Goal: Task Accomplishment & Management: Use online tool/utility

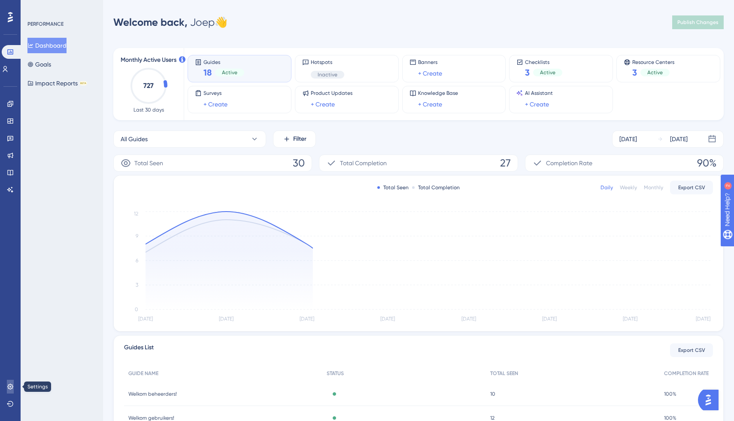
click at [12, 387] on icon at bounding box center [10, 386] width 7 height 7
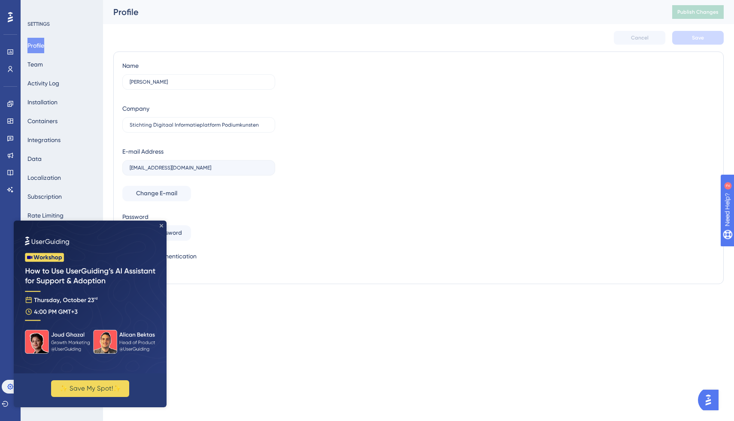
click at [162, 224] on icon "Close Preview" at bounding box center [161, 225] width 3 height 3
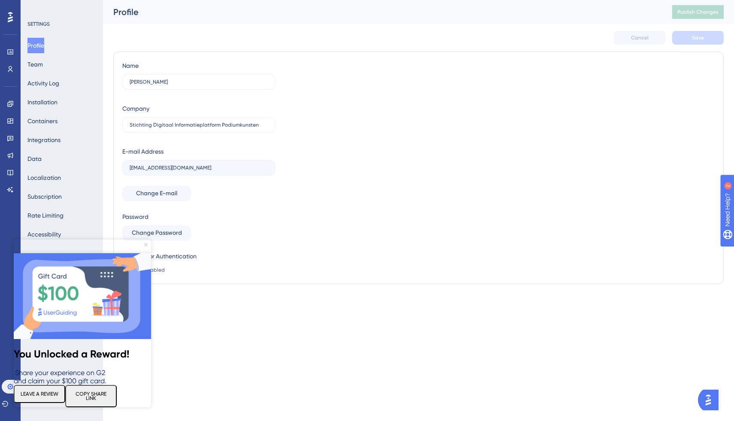
click at [145, 243] on icon "Close Preview" at bounding box center [145, 244] width 3 height 3
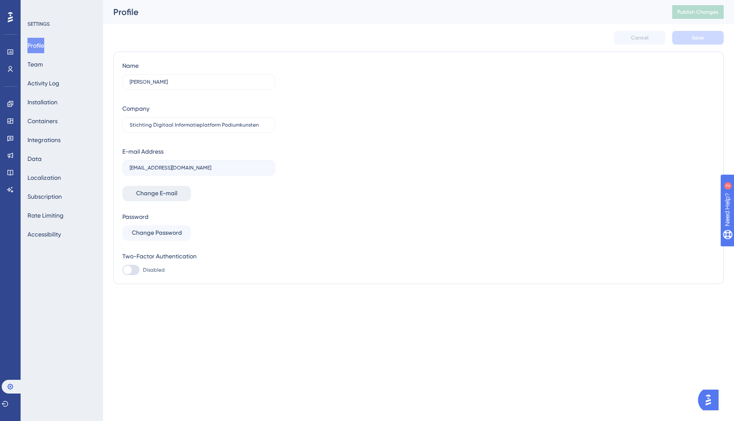
click at [159, 194] on span "Change E-mail" at bounding box center [156, 193] width 41 height 10
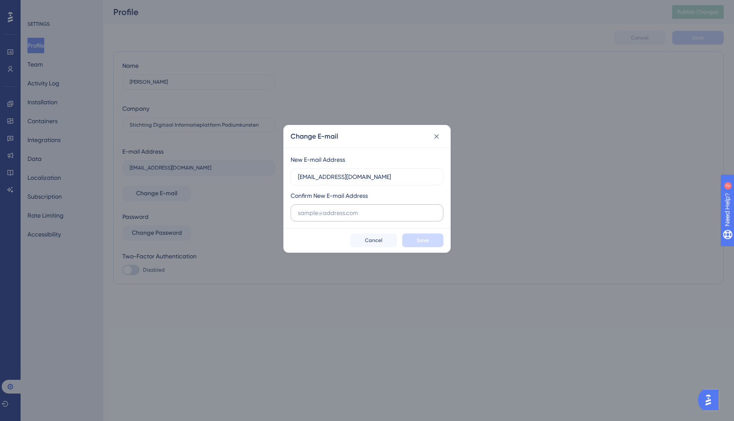
type input "[EMAIL_ADDRESS][DOMAIN_NAME]"
click at [335, 214] on input "text" at bounding box center [367, 212] width 138 height 9
type input "[EMAIL_ADDRESS][DOMAIN_NAME]"
click at [421, 242] on span "Save" at bounding box center [423, 240] width 12 height 7
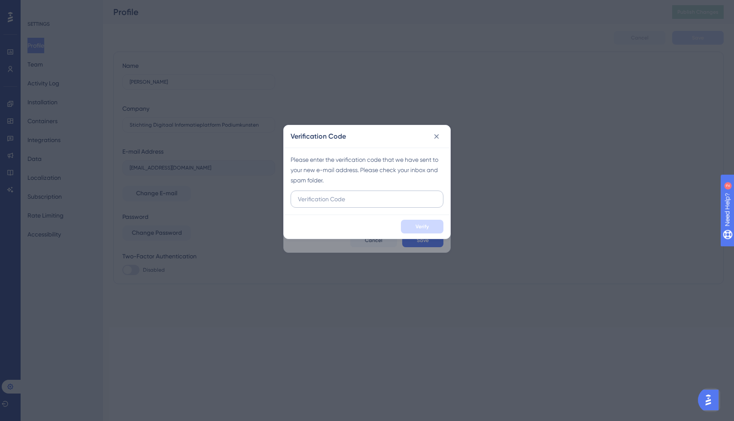
click at [360, 201] on input "text" at bounding box center [367, 198] width 138 height 9
type input "356733"
click at [425, 227] on span "Verify" at bounding box center [421, 226] width 13 height 7
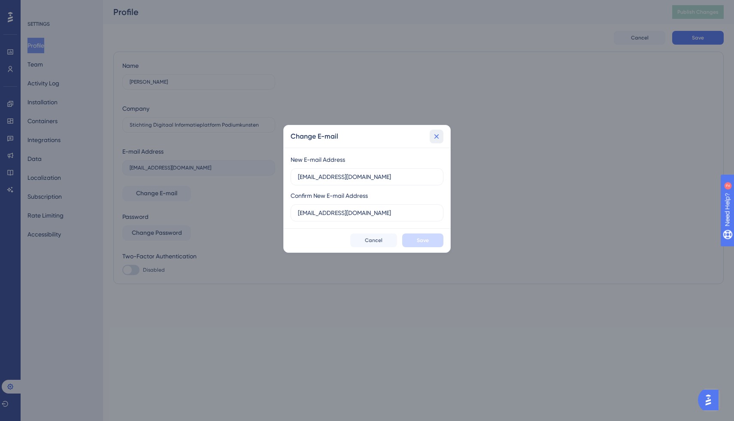
click at [437, 135] on icon at bounding box center [436, 136] width 5 height 5
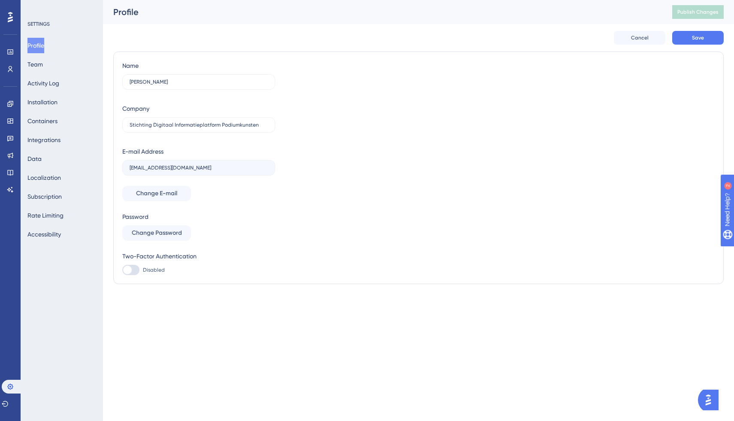
click at [44, 44] on button "Profile" at bounding box center [35, 45] width 17 height 15
click at [42, 68] on button "Team" at bounding box center [34, 64] width 15 height 15
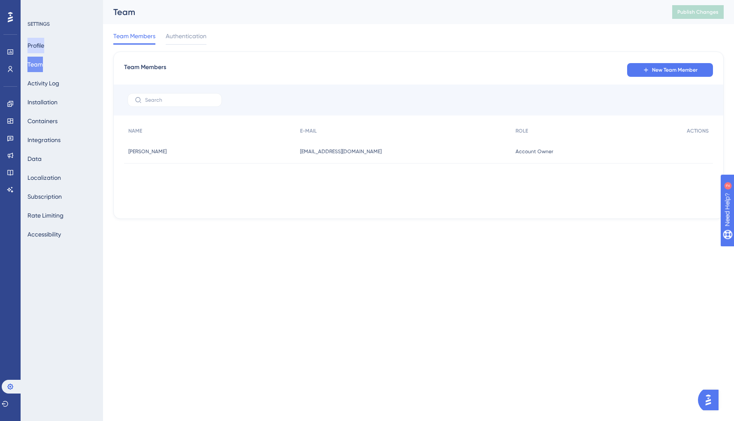
click at [42, 47] on button "Profile" at bounding box center [35, 45] width 17 height 15
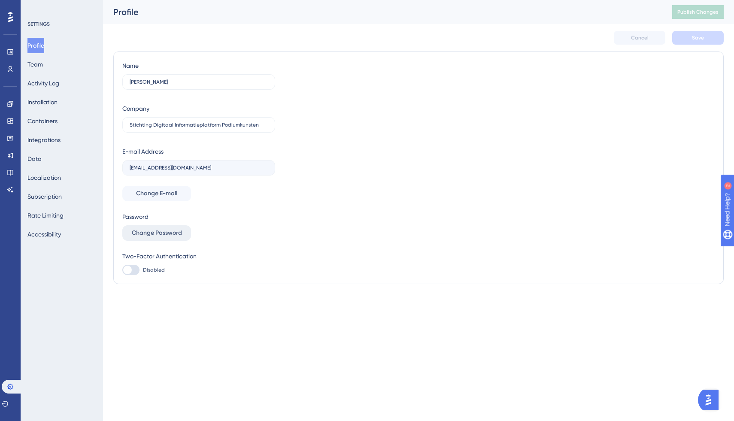
click at [154, 233] on span "Change Password" at bounding box center [157, 233] width 50 height 10
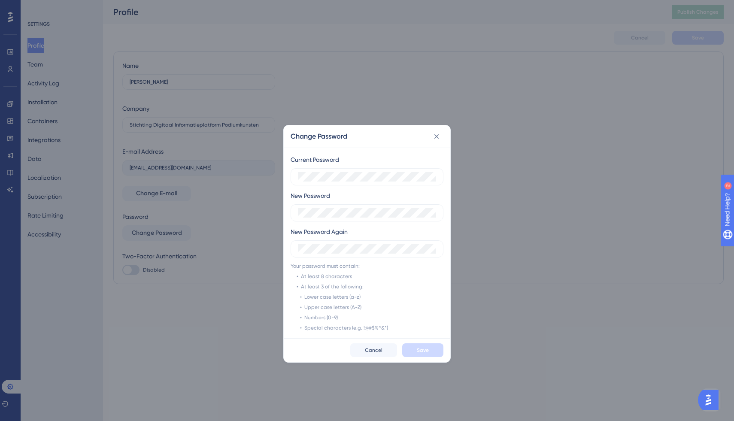
click at [0, 318] on com-1password-button at bounding box center [0, 318] width 0 height 0
click at [355, 229] on div "New Password Again" at bounding box center [366, 242] width 153 height 31
click at [416, 349] on button "Save" at bounding box center [422, 350] width 41 height 14
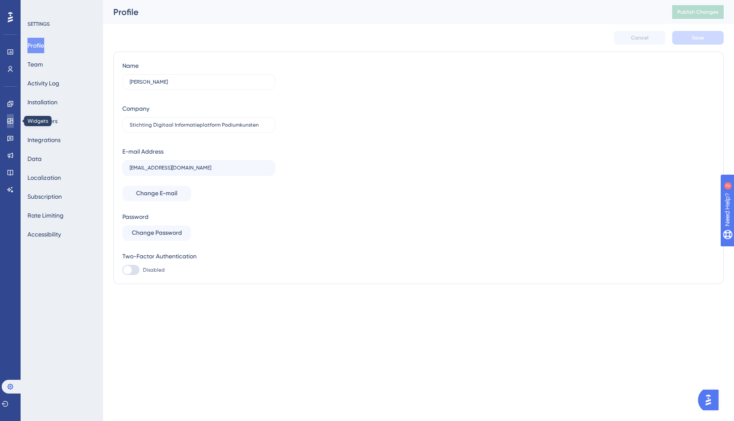
click at [12, 121] on icon at bounding box center [10, 121] width 7 height 7
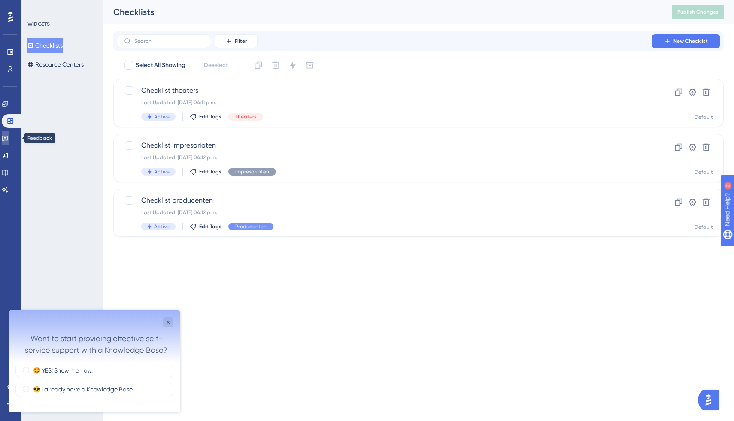
click at [9, 134] on link at bounding box center [5, 138] width 7 height 14
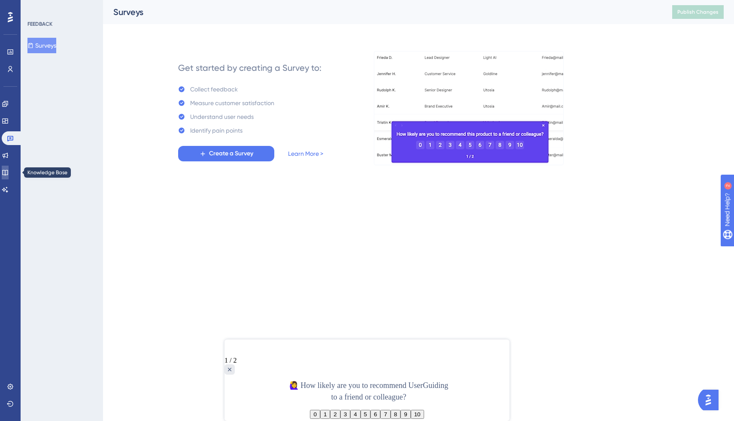
click at [8, 174] on icon at bounding box center [5, 173] width 6 height 6
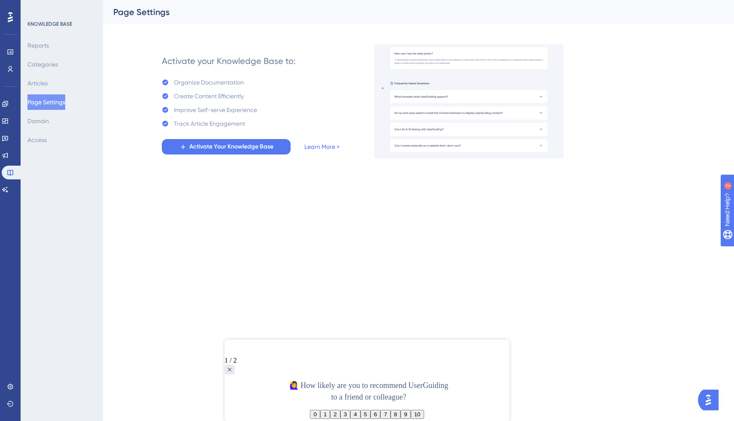
click at [11, 22] on icon at bounding box center [10, 17] width 5 height 11
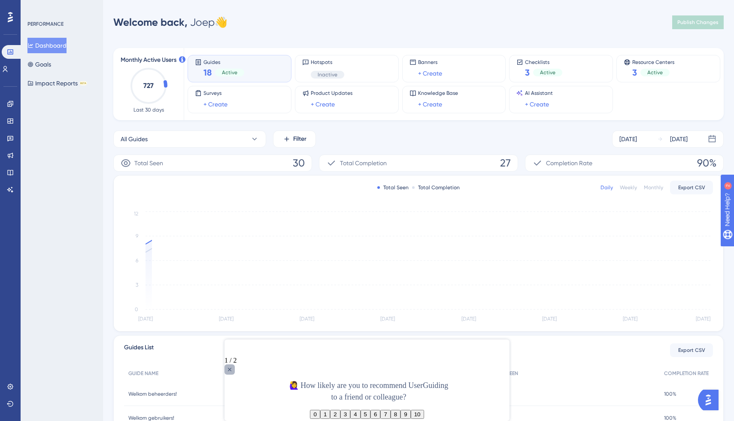
click at [233, 366] on icon "Close survey" at bounding box center [229, 369] width 7 height 7
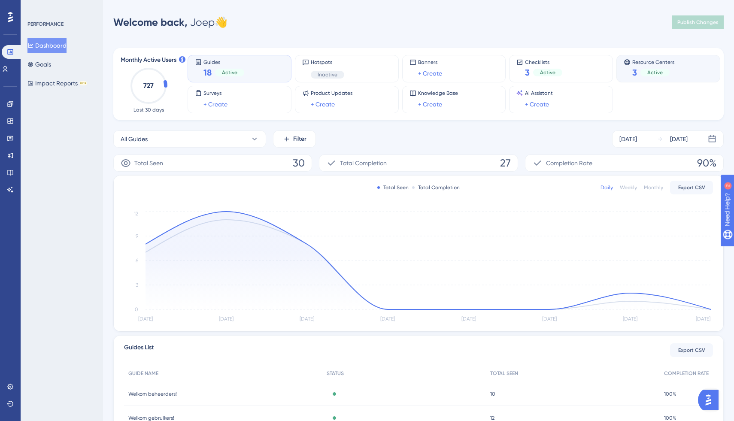
click at [680, 65] on div "Resource Centers 3 Active" at bounding box center [667, 69] width 89 height 20
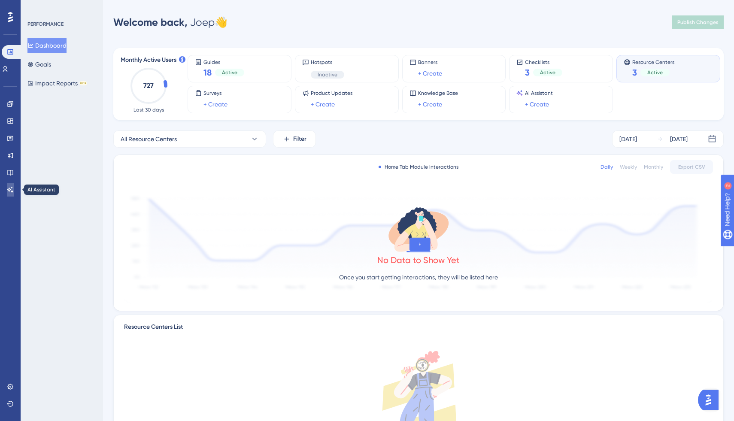
click at [13, 193] on icon at bounding box center [10, 189] width 7 height 7
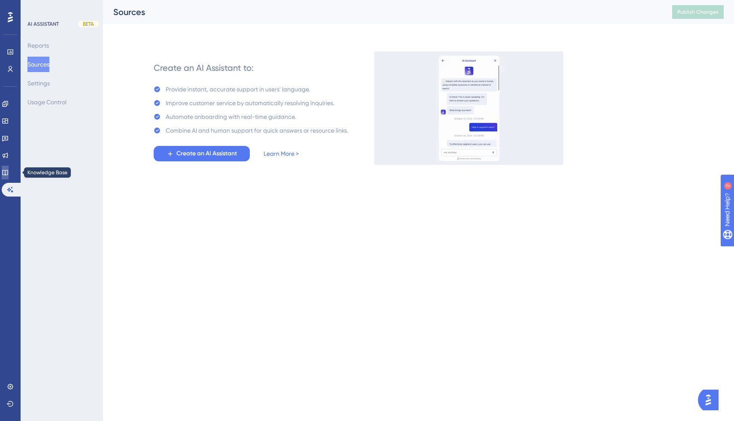
click at [8, 175] on icon at bounding box center [5, 173] width 6 height 6
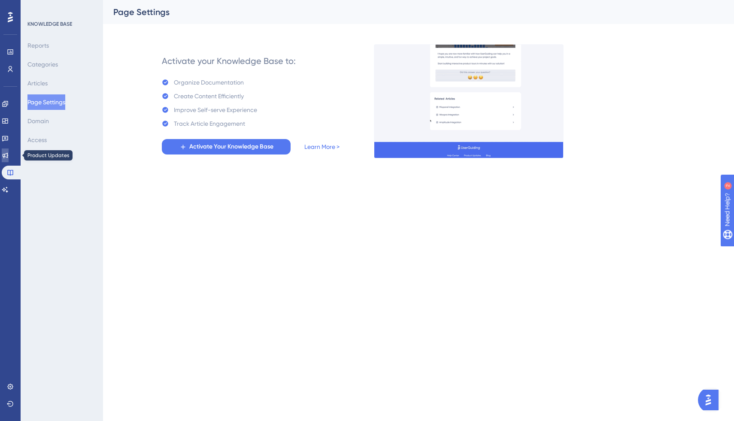
click at [9, 156] on icon at bounding box center [5, 155] width 7 height 7
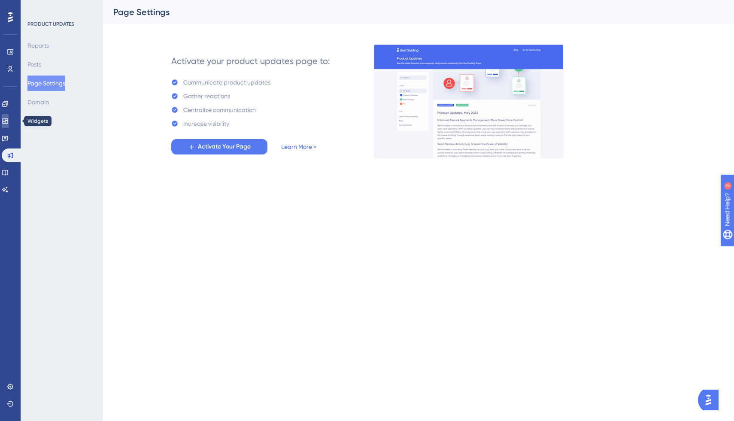
click at [9, 118] on icon at bounding box center [5, 121] width 7 height 7
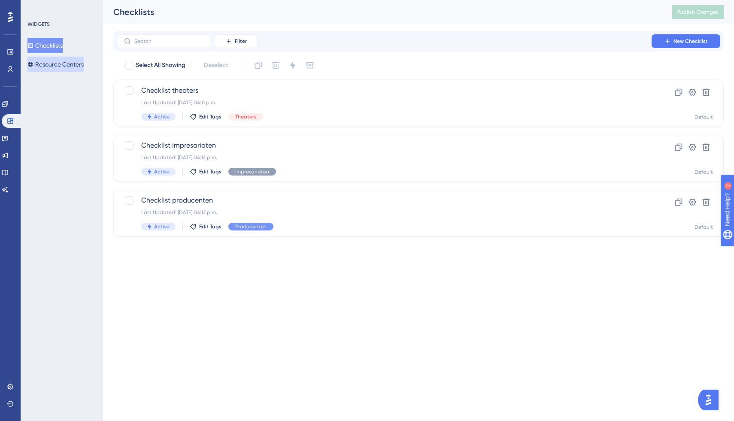
click at [68, 61] on button "Resource Centers" at bounding box center [55, 64] width 56 height 15
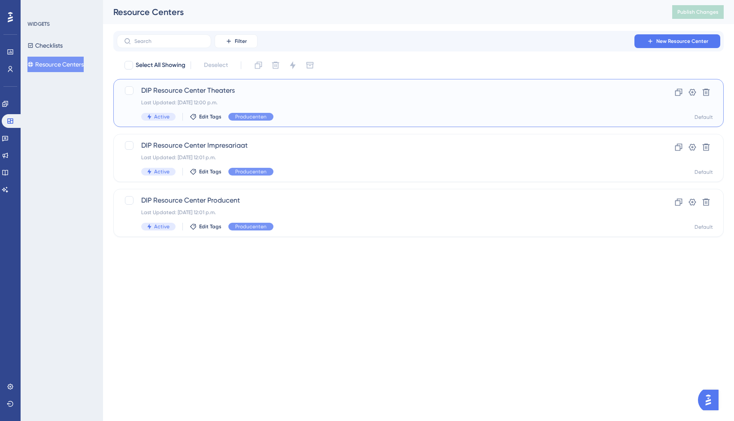
click at [249, 94] on span "DIP Resource Center Theaters" at bounding box center [384, 90] width 486 height 10
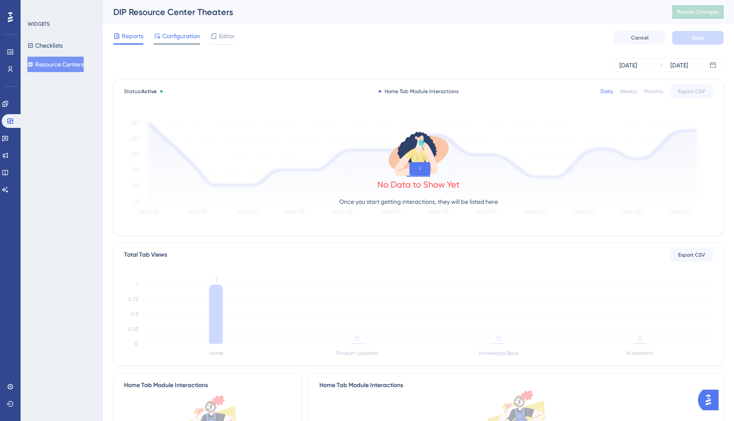
click at [178, 34] on span "Configuration" at bounding box center [181, 36] width 38 height 10
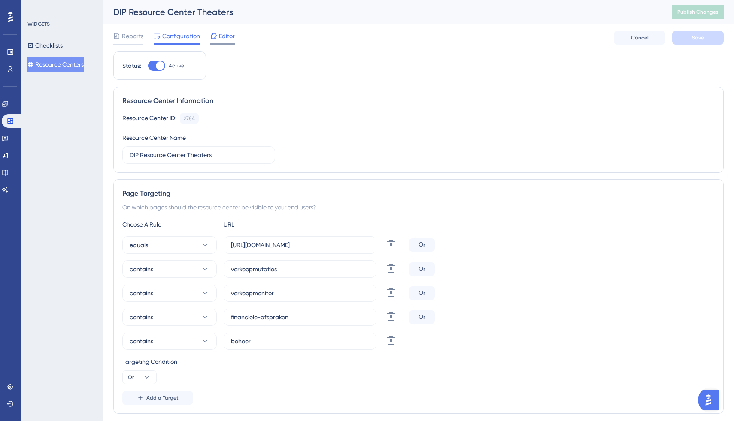
click at [224, 36] on span "Editor" at bounding box center [227, 36] width 16 height 10
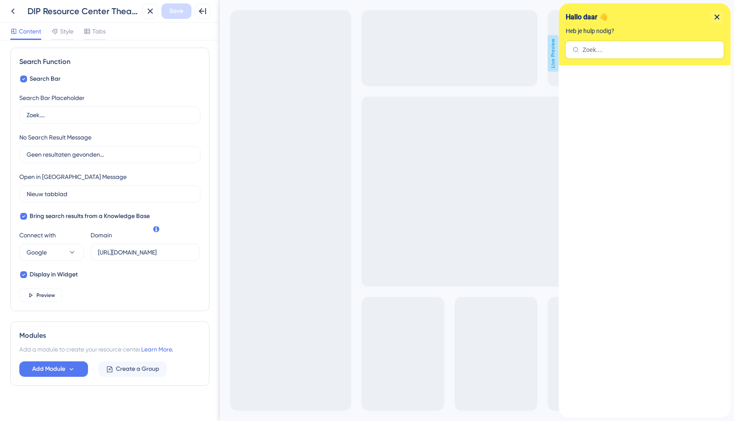
scroll to position [128, 0]
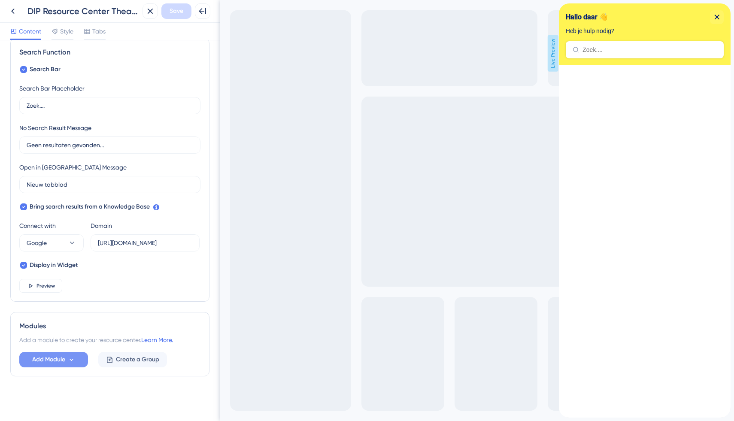
click at [76, 362] on button "Add Module" at bounding box center [53, 359] width 69 height 15
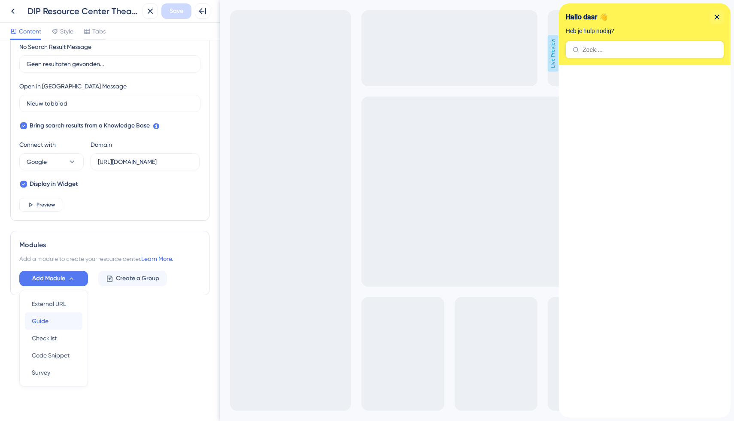
click at [49, 321] on div "Guide Guide" at bounding box center [54, 320] width 44 height 17
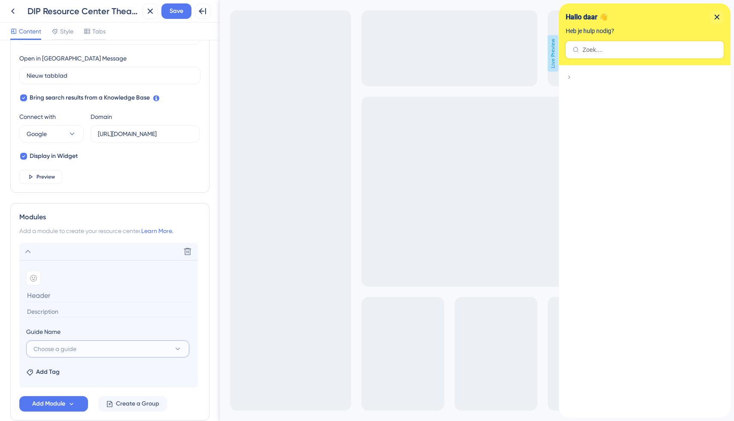
click at [106, 351] on button "Choose a guide" at bounding box center [107, 348] width 163 height 17
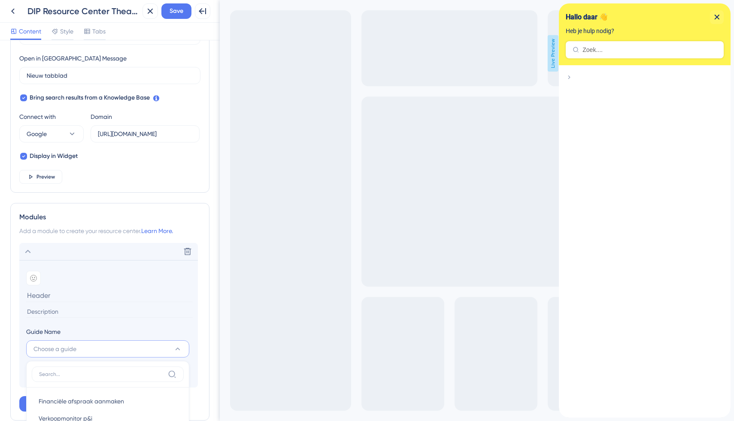
scroll to position [453, 0]
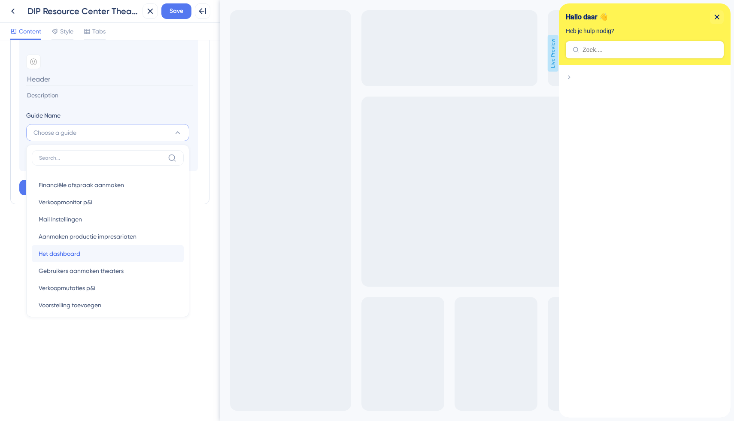
click at [100, 254] on div "Het dashboard Het dashboard" at bounding box center [108, 253] width 138 height 17
type input "Het dashboard"
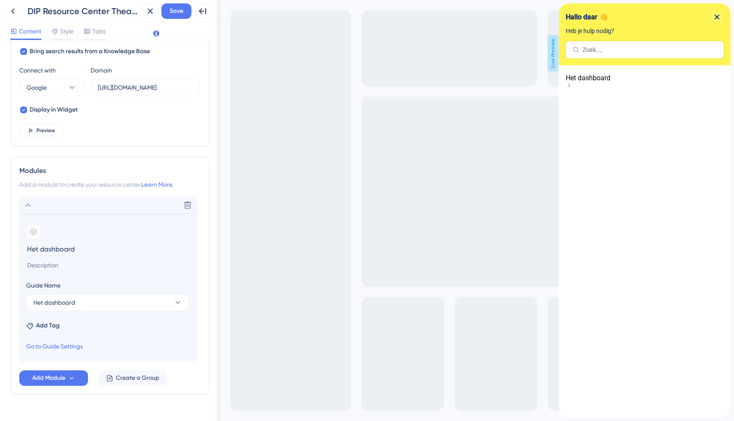
scroll to position [302, 0]
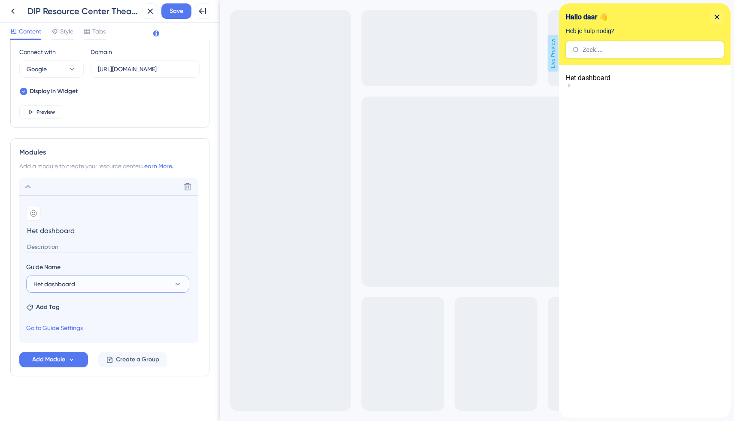
click at [84, 282] on button "Het dashboard" at bounding box center [107, 283] width 163 height 17
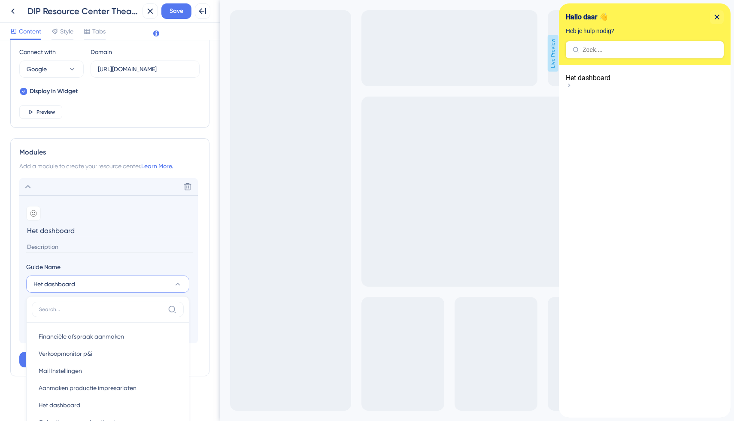
scroll to position [453, 0]
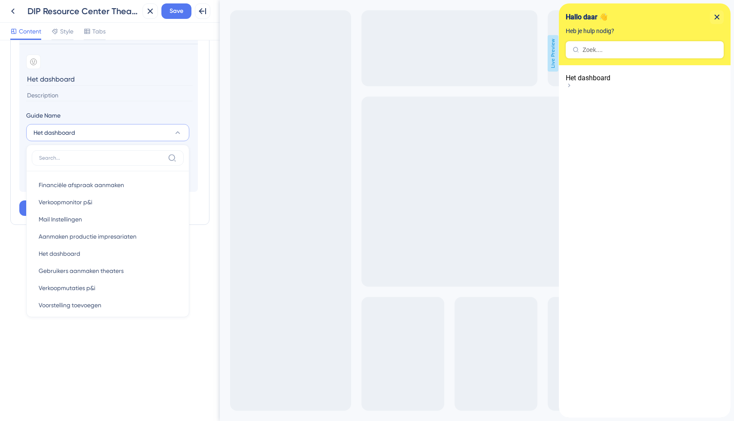
click at [155, 351] on div "Resource Center Header Title Hallo daar 👋 15 Hallo daar 👋 Subtitle Heb je hulp …" at bounding box center [110, 230] width 220 height 381
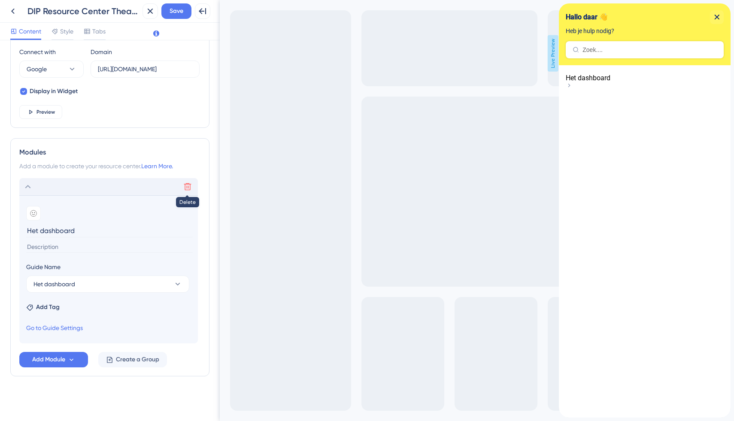
click at [188, 186] on icon at bounding box center [187, 186] width 9 height 9
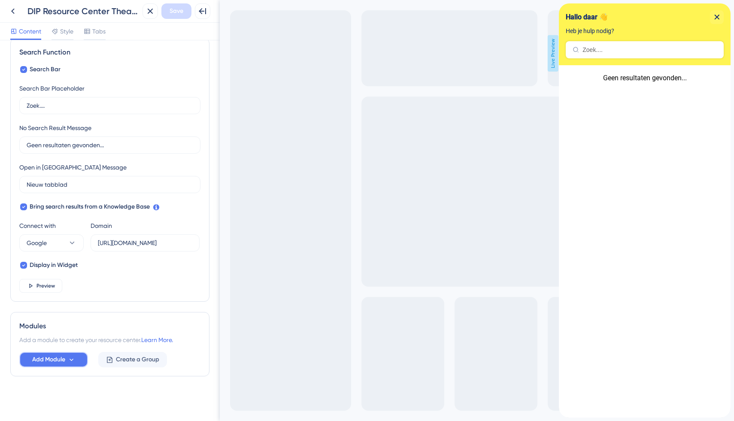
click at [61, 359] on span "Add Module" at bounding box center [48, 359] width 33 height 10
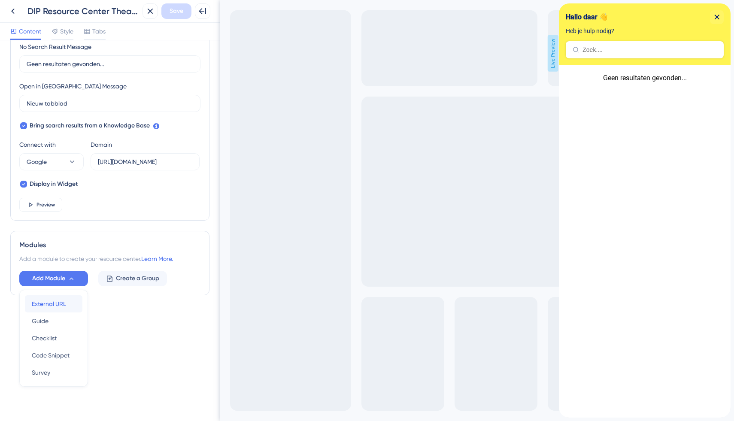
click at [68, 303] on div "External URL External URL" at bounding box center [54, 303] width 44 height 17
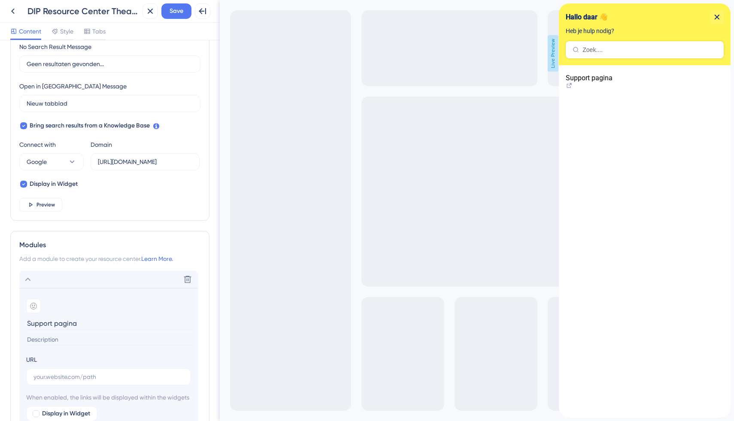
type input "Support pagina"
click at [56, 337] on input at bounding box center [109, 340] width 166 height 12
type input "Alle"
click at [55, 380] on input "text" at bounding box center [108, 376] width 150 height 9
paste input "[URL][DOMAIN_NAME]"
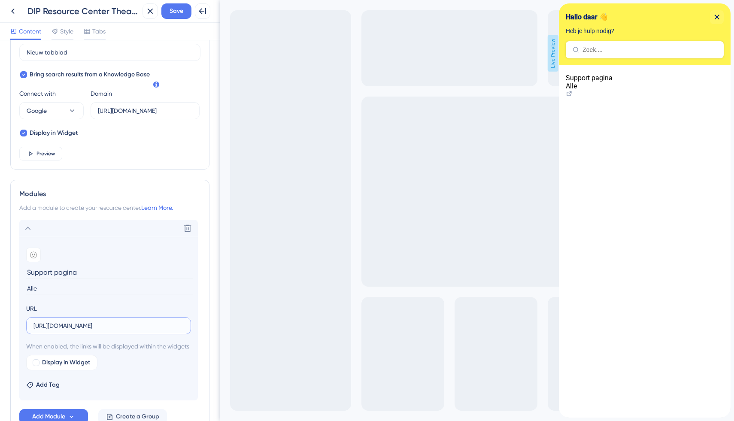
scroll to position [267, 0]
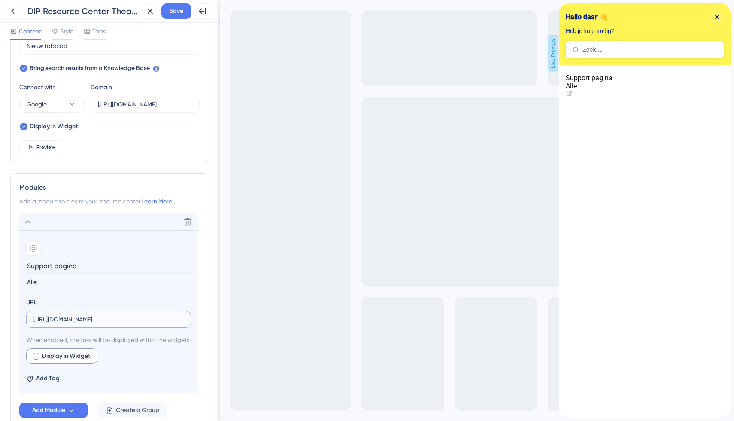
type input "[URL][DOMAIN_NAME]"
click at [35, 360] on div at bounding box center [36, 356] width 7 height 7
checkbox input "true"
click at [120, 364] on button "Preview" at bounding box center [125, 355] width 43 height 15
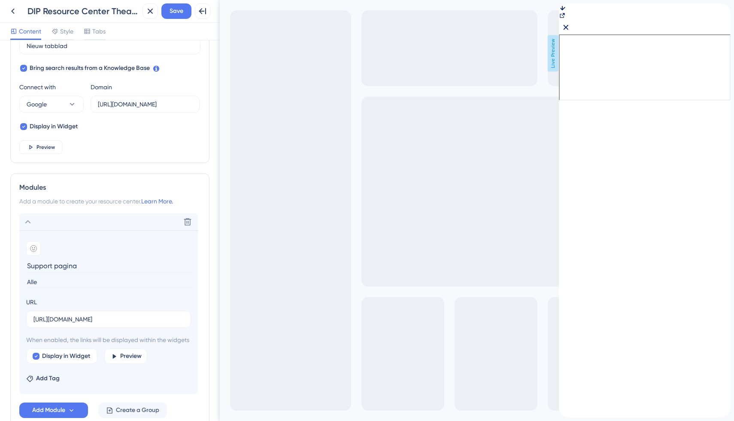
click at [565, 10] on icon "back to header" at bounding box center [562, 6] width 7 height 7
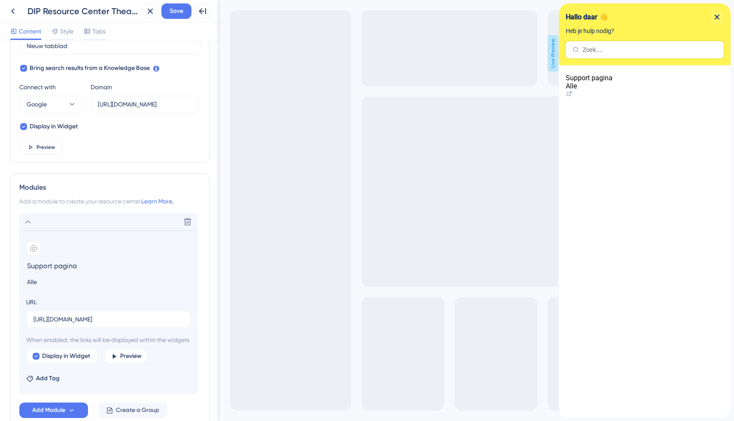
click at [53, 284] on input "Alle" at bounding box center [109, 282] width 166 height 12
type input "Alle info"
drag, startPoint x: 86, startPoint y: 266, endPoint x: 27, endPoint y: 262, distance: 59.3
click at [27, 262] on input "Support pagina" at bounding box center [109, 265] width 166 height 13
type input "D"
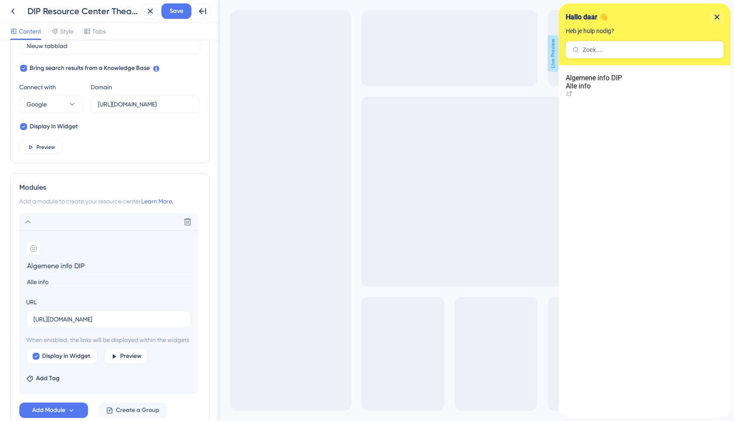
type input "Algemene info DIP"
click at [51, 282] on input "Alle info" at bounding box center [109, 282] width 166 height 12
drag, startPoint x: 54, startPoint y: 282, endPoint x: 17, endPoint y: 282, distance: 37.8
click at [16, 282] on div "Modules Add a module to create your resource center. Learn More. Delete Add emo…" at bounding box center [109, 300] width 199 height 254
click at [583, 90] on span "FAQ's," at bounding box center [574, 86] width 18 height 8
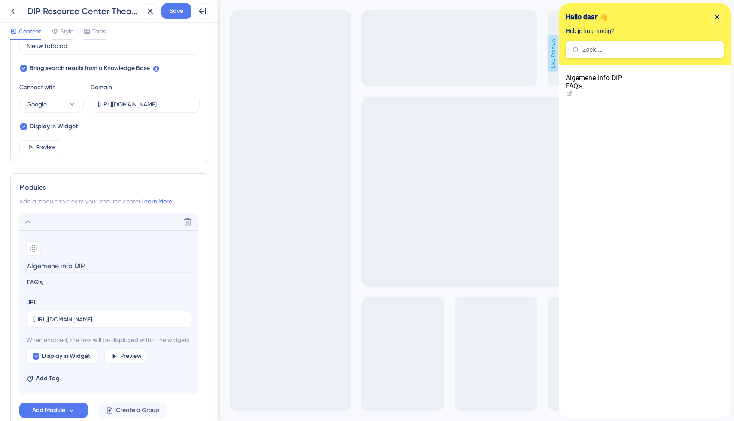
click at [60, 283] on input "FAQ's," at bounding box center [109, 282] width 166 height 12
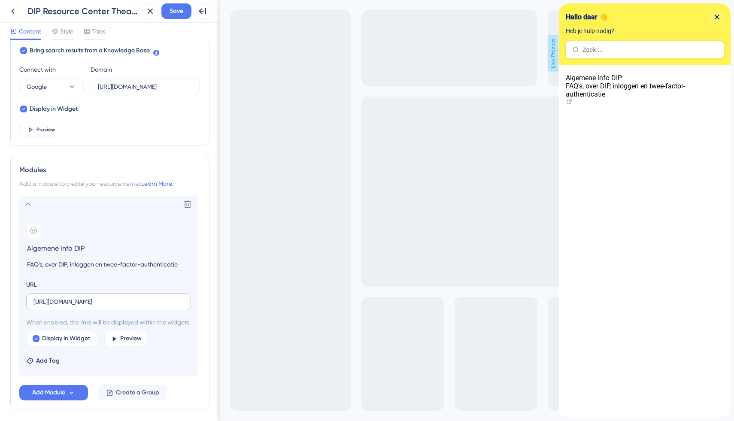
scroll to position [287, 0]
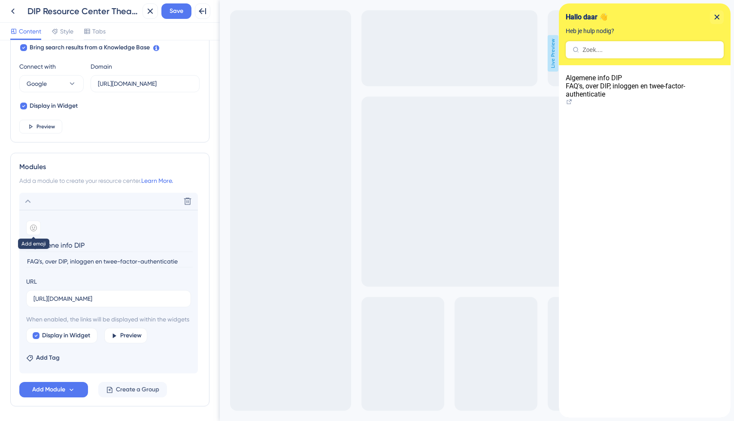
type input "FAQ's, over DIP, inloggen en twee-factor-authenticatie"
click at [34, 229] on icon at bounding box center [33, 228] width 3 height 3
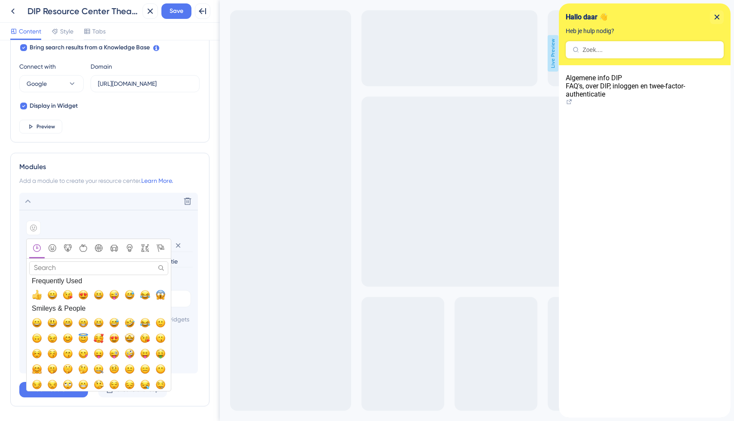
click at [67, 267] on input "Search" at bounding box center [98, 267] width 139 height 13
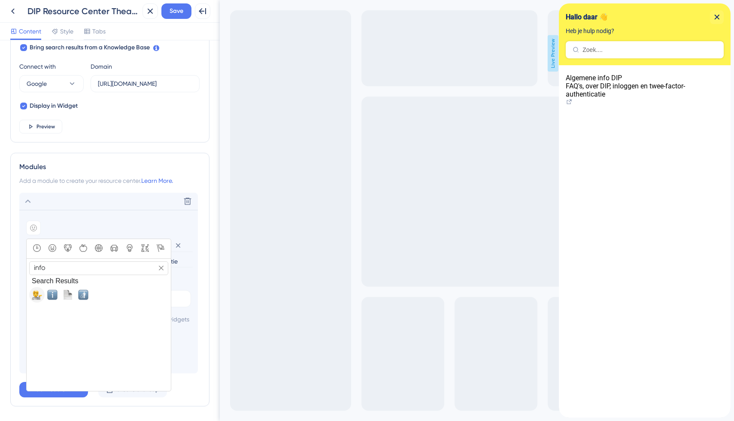
type input "info"
click at [39, 293] on span "💁, information_desk_person" at bounding box center [37, 295] width 10 height 10
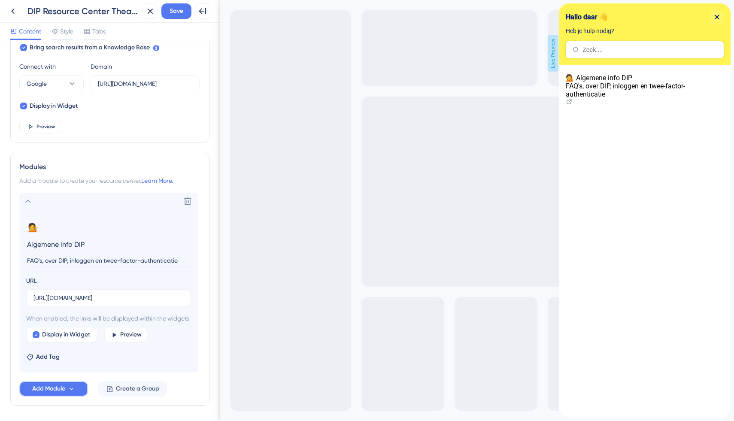
click at [63, 394] on span "Add Module" at bounding box center [48, 389] width 33 height 10
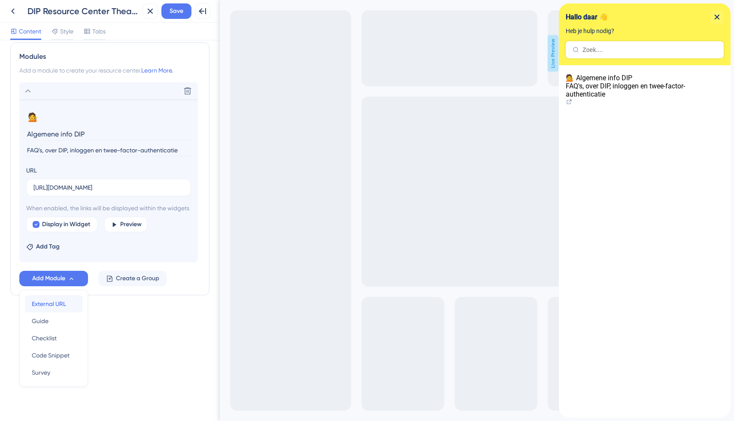
click at [60, 308] on span "External URL" at bounding box center [49, 304] width 34 height 10
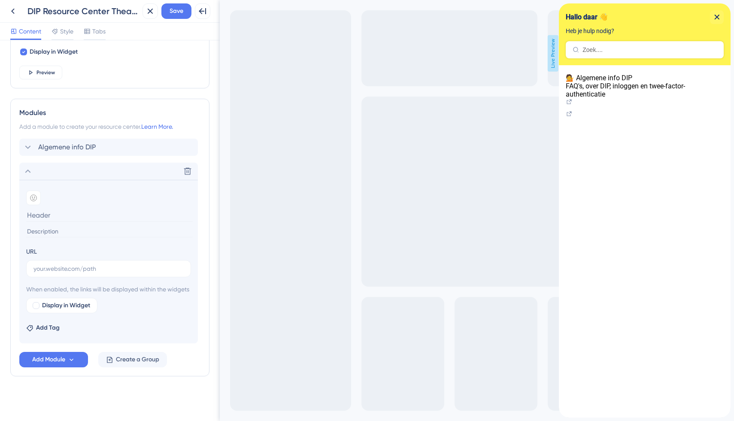
scroll to position [352, 0]
click at [86, 208] on input "DIP voor theaters - supportpagina" at bounding box center [109, 214] width 166 height 13
type input "DIP voor theaters | supportpagina"
click at [36, 195] on icon at bounding box center [33, 198] width 6 height 6
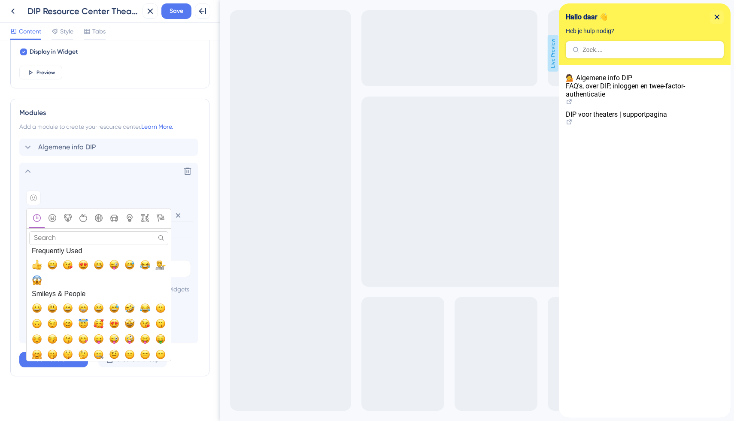
click at [35, 231] on input "Search" at bounding box center [98, 237] width 139 height 13
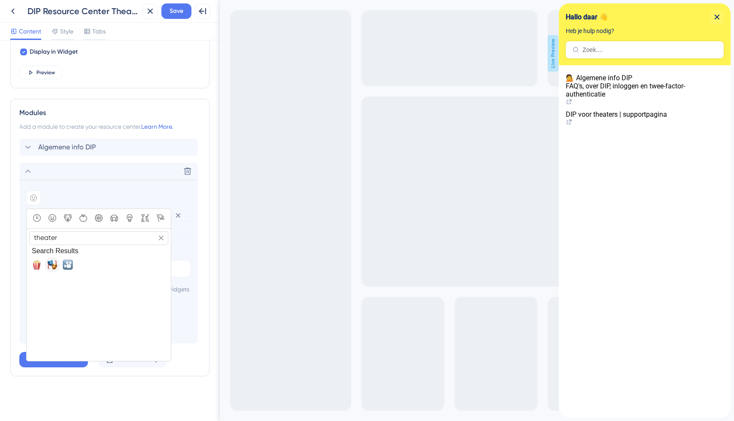
type input "theater"
click at [48, 260] on span "🎭, performing_arts" at bounding box center [52, 265] width 10 height 10
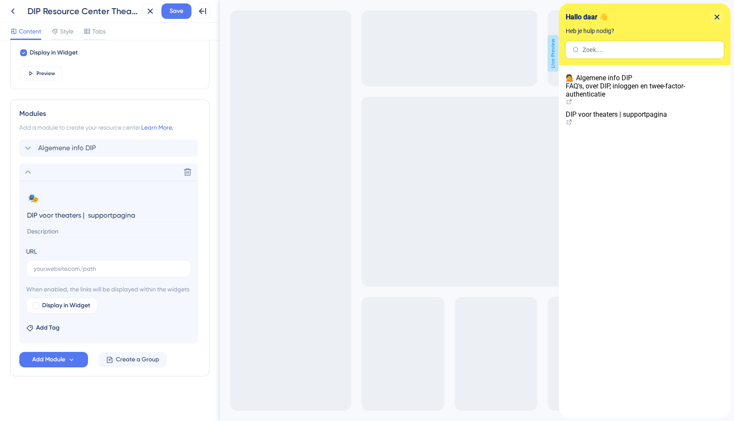
scroll to position [351, 0]
click at [46, 264] on input "text" at bounding box center [108, 268] width 150 height 9
type input "I"
drag, startPoint x: 76, startPoint y: 259, endPoint x: 29, endPoint y: 259, distance: 47.2
click at [29, 260] on label "How-to's," at bounding box center [108, 268] width 165 height 17
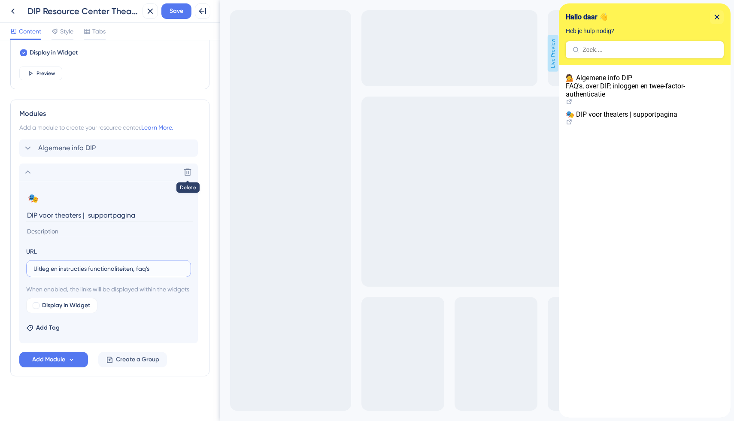
click at [137, 264] on input "Uitleg en instructies functionaliteiten, faq's" at bounding box center [108, 268] width 150 height 9
type input "Uitleg en instructies functionaliteiten, koppelingen en faq's van theaters."
click at [31, 309] on label "Display in Widget" at bounding box center [61, 305] width 71 height 15
checkbox input "true"
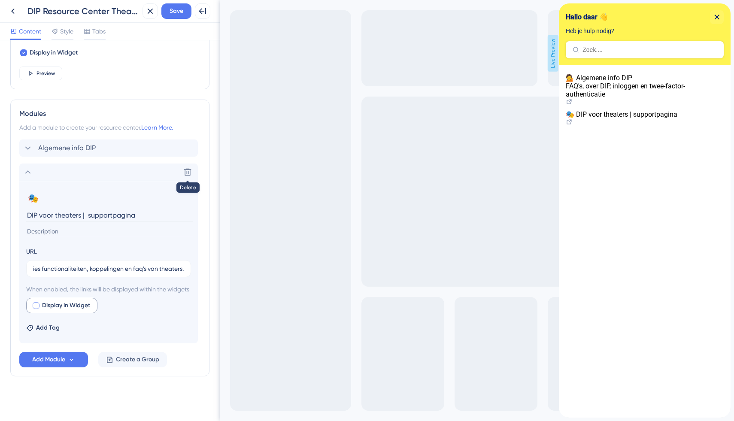
scroll to position [0, 0]
click at [71, 264] on input "Uitleg en instructies functionaliteiten, koppelingen en faq's van theaters." at bounding box center [108, 268] width 150 height 9
click at [53, 226] on input at bounding box center [109, 232] width 166 height 12
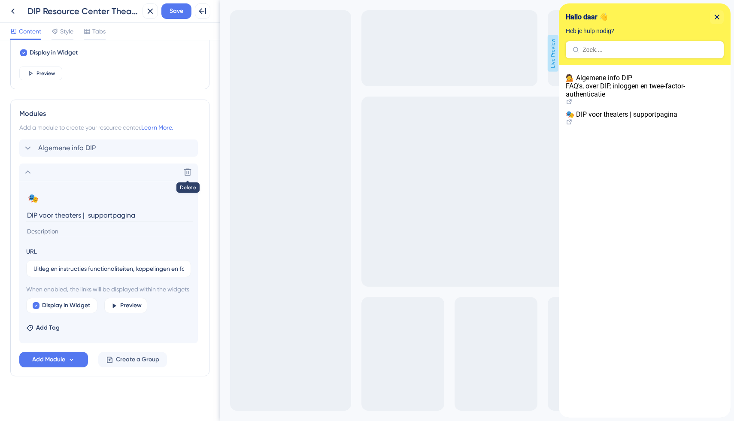
paste input "Uitleg en instructies functionaliteiten, koppelingen en faq's van theaters."
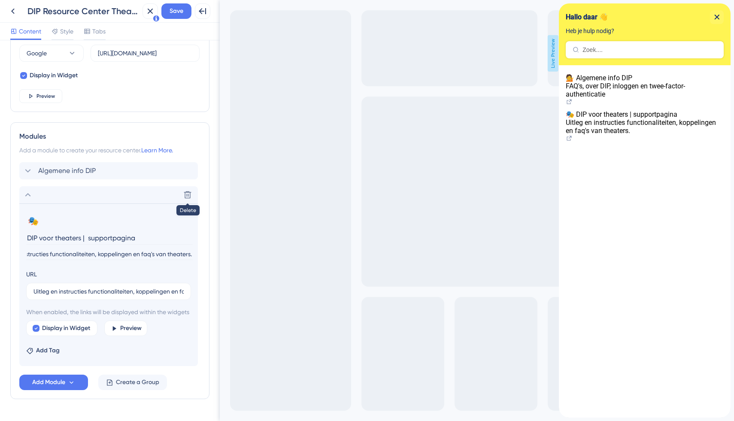
scroll to position [317, 0]
type input "Uitleg en instructies functionaliteiten, koppelingen en faq's van theaters."
click at [29, 194] on icon at bounding box center [28, 195] width 10 height 10
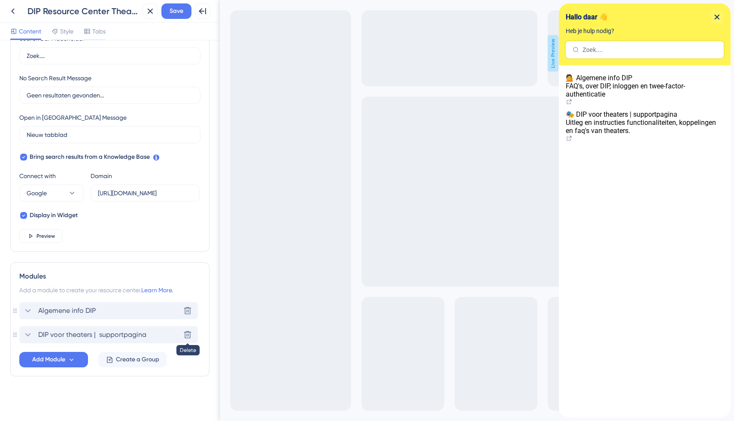
click at [25, 313] on icon at bounding box center [28, 310] width 10 height 10
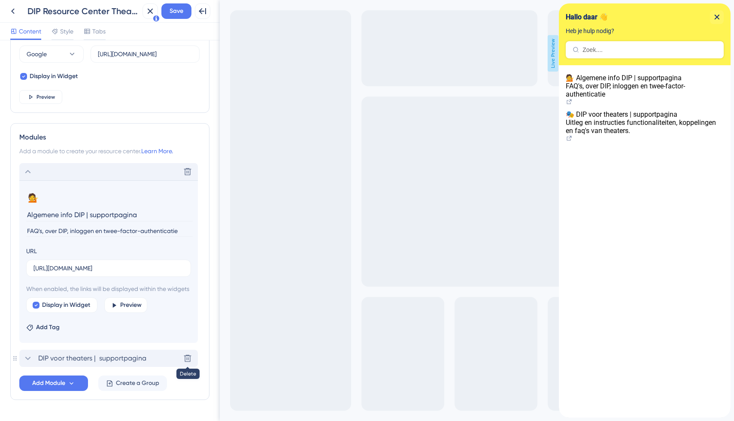
type input "Algemene info DIP | supportpagina"
click at [30, 174] on icon at bounding box center [28, 171] width 10 height 10
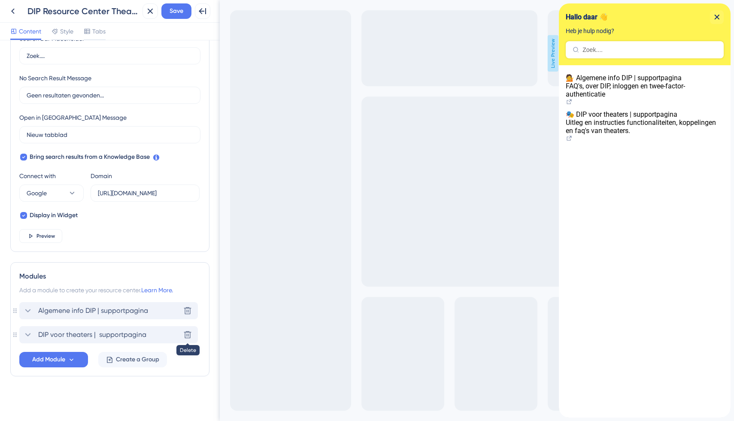
scroll to position [178, 0]
click at [121, 362] on span "Create a Group" at bounding box center [137, 359] width 43 height 10
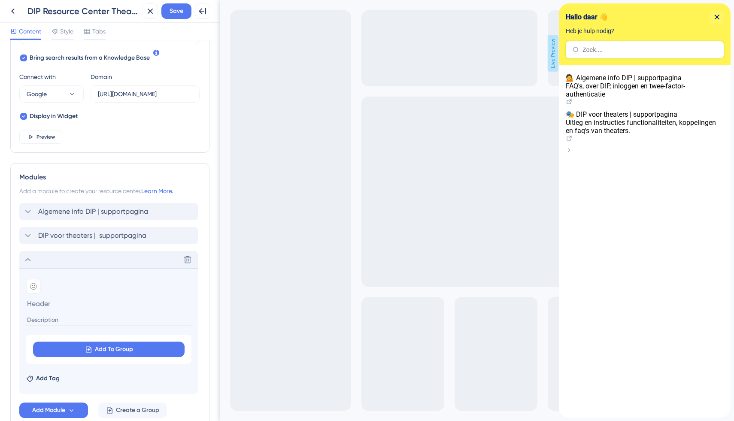
scroll to position [283, 0]
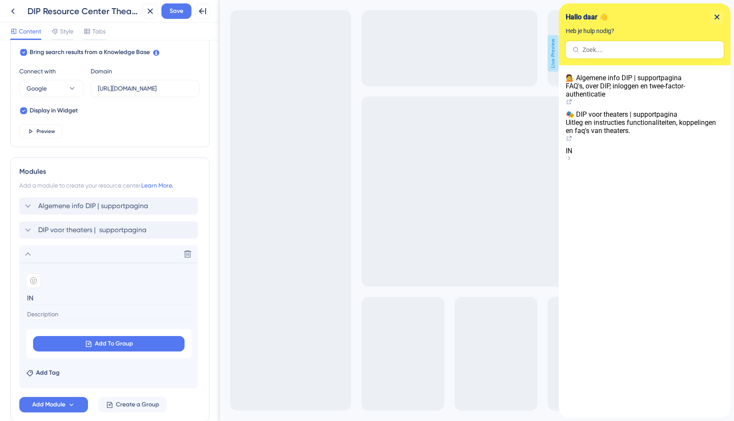
type input "I"
click at [52, 315] on input at bounding box center [109, 314] width 166 height 12
click at [88, 343] on icon at bounding box center [88, 343] width 7 height 7
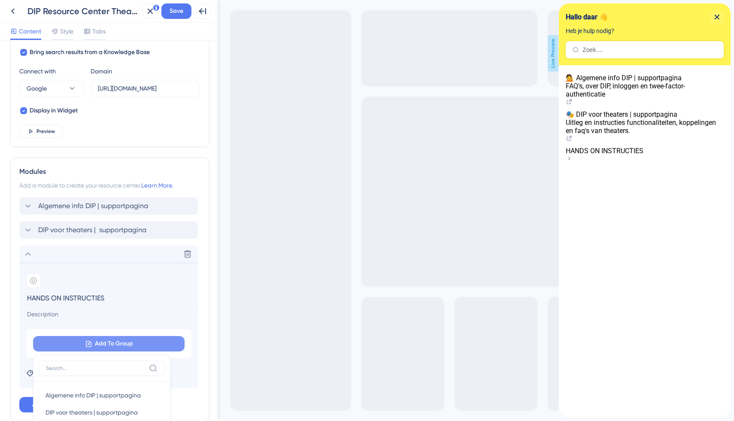
scroll to position [328, 0]
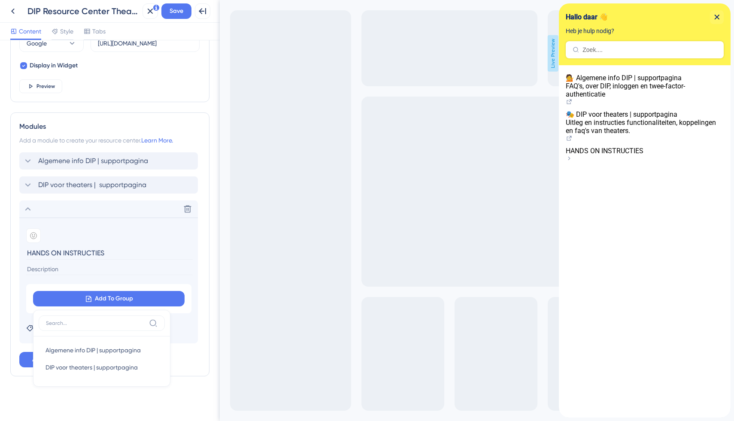
click at [64, 251] on input "HANDS ON INSTRUCTIES" at bounding box center [109, 252] width 166 height 13
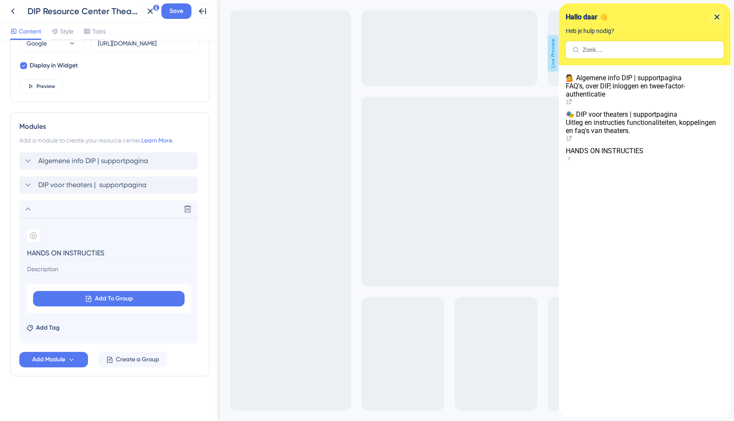
click at [64, 251] on input "HANDS ON INSTRUCTIES" at bounding box center [109, 252] width 166 height 13
type input "SUPPORT PAGINA'S"
click at [49, 267] on input at bounding box center [109, 269] width 166 height 12
type input "A"
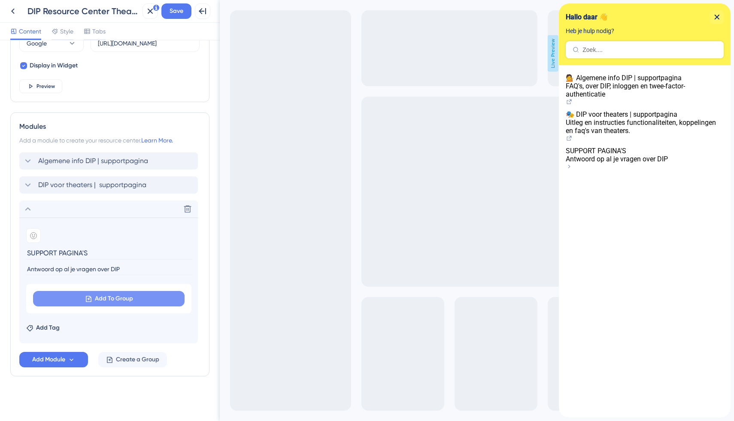
type input "Antwoord op al je vragen over DIP"
click at [88, 300] on icon at bounding box center [88, 298] width 7 height 7
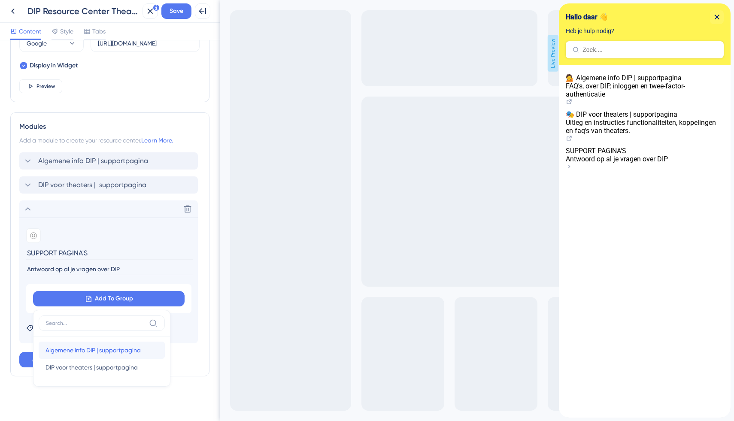
click at [81, 350] on span "Algemene info DIP | supportpagina" at bounding box center [92, 350] width 95 height 10
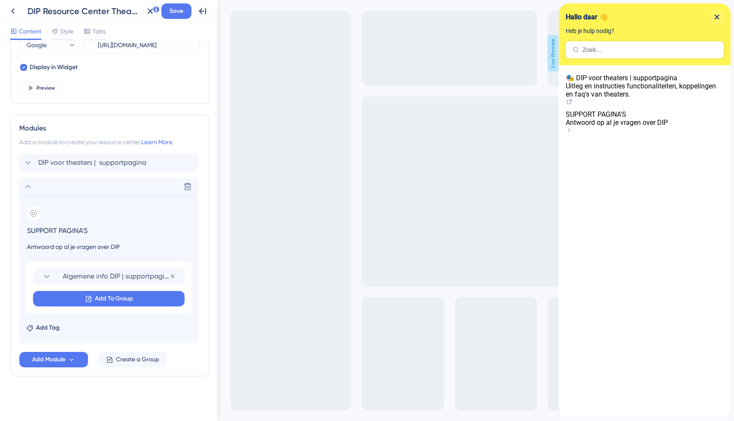
scroll to position [326, 0]
click at [110, 300] on span "Add To Group" at bounding box center [114, 298] width 38 height 10
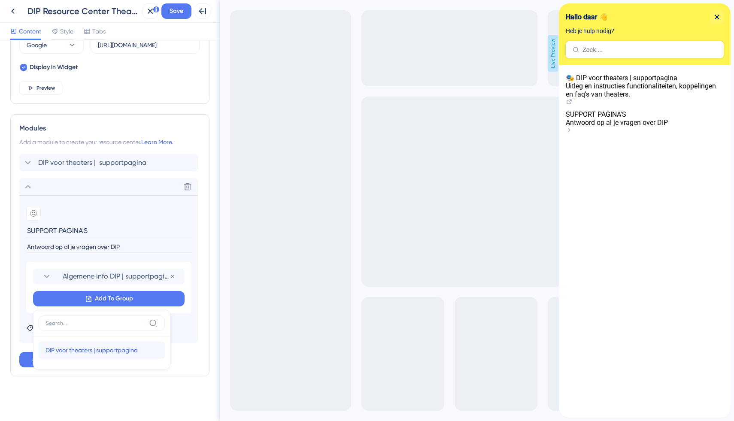
click at [82, 350] on span "DIP voor theaters | supportpagina" at bounding box center [91, 350] width 92 height 10
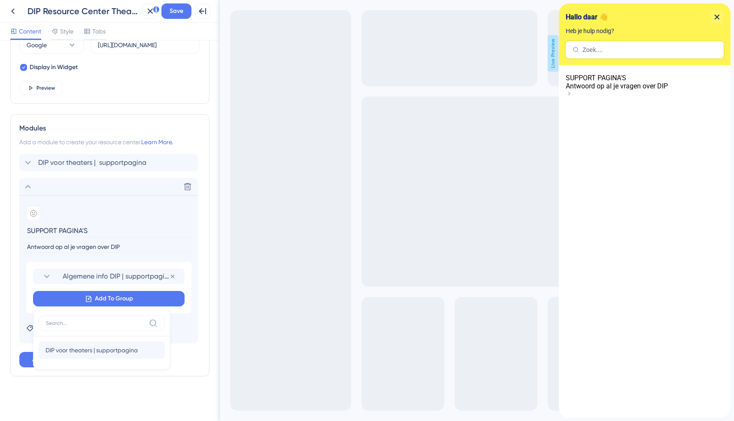
scroll to position [324, 0]
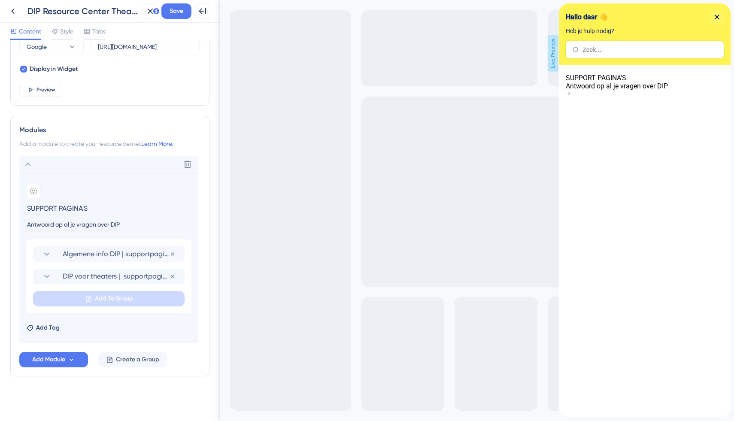
click at [667, 90] on div "SUPPORT PAGINA'S Antwoord op al je vragen over DIP" at bounding box center [644, 82] width 158 height 16
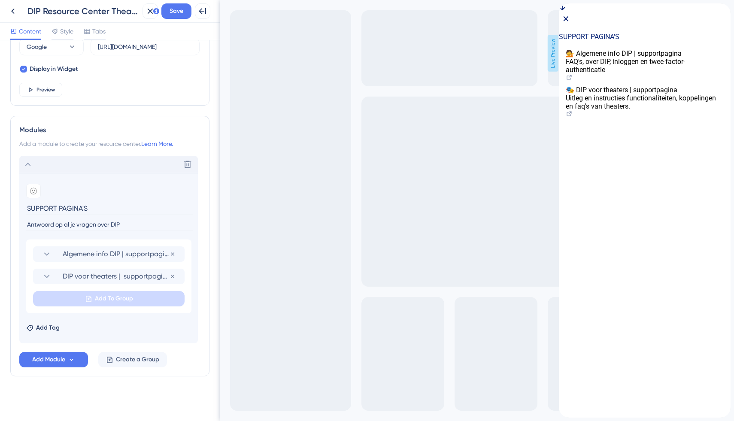
click at [29, 165] on icon at bounding box center [28, 164] width 6 height 3
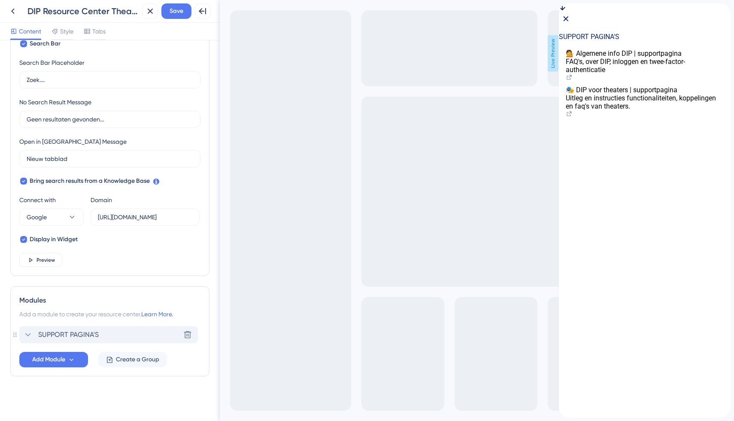
scroll to position [154, 0]
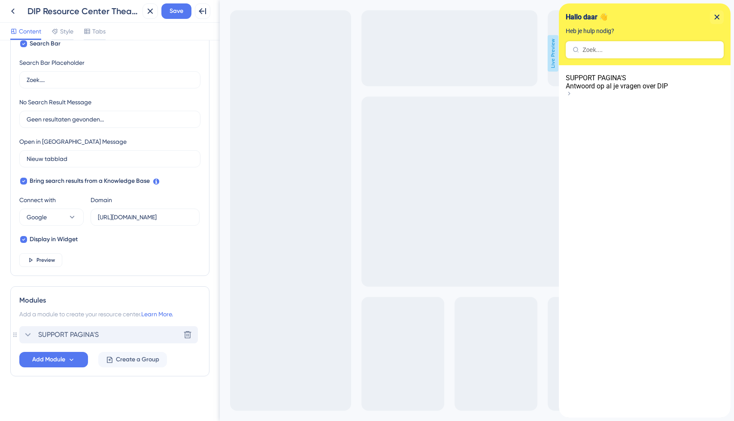
click at [27, 335] on icon at bounding box center [28, 334] width 10 height 10
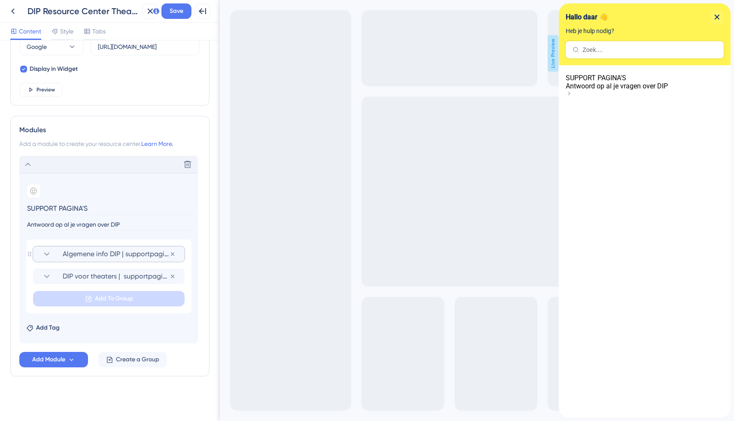
click at [47, 252] on icon at bounding box center [47, 254] width 10 height 10
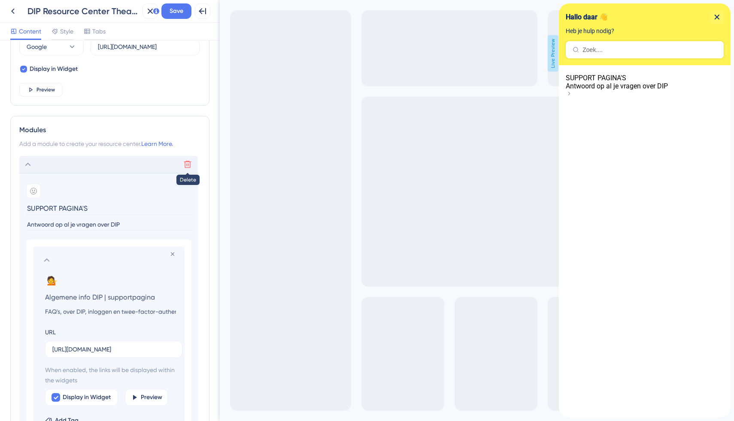
click at [186, 163] on icon at bounding box center [187, 164] width 9 height 9
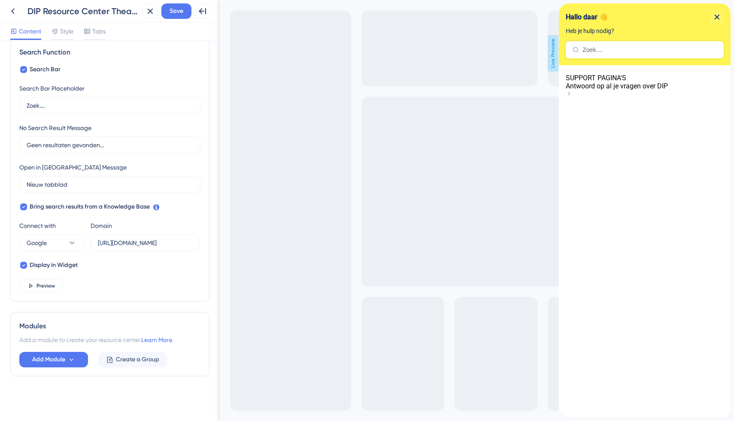
scroll to position [128, 0]
click at [63, 355] on span "Add Module" at bounding box center [48, 359] width 33 height 10
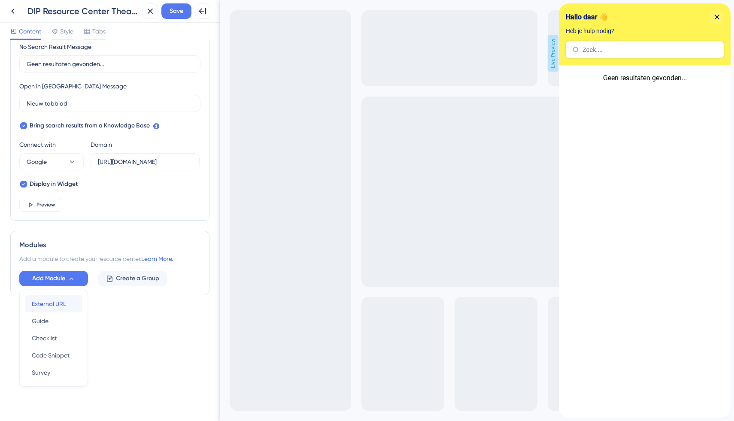
click at [61, 305] on span "External URL" at bounding box center [49, 304] width 34 height 10
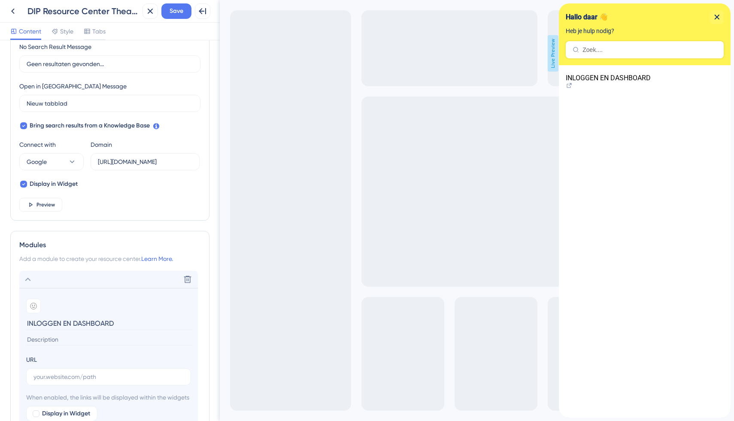
type input "INLOGGEN EN DASHBOARD"
click at [36, 342] on input at bounding box center [109, 340] width 166 height 12
click at [41, 375] on input "text" at bounding box center [108, 376] width 150 height 9
paste input "[URL][DOMAIN_NAME]"
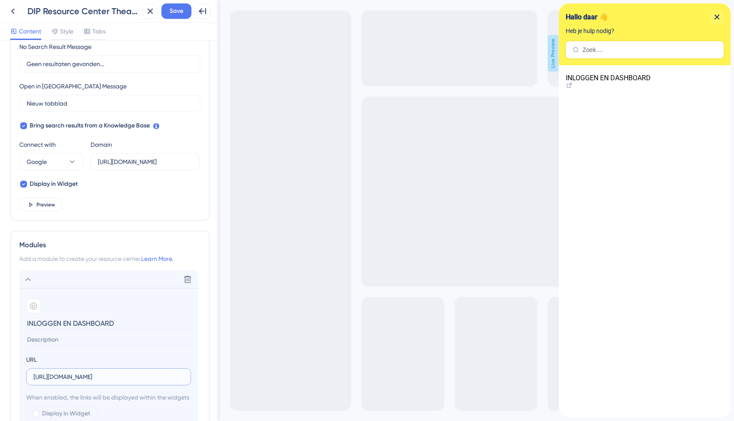
type input "[URL][DOMAIN_NAME]"
click at [41, 341] on input at bounding box center [109, 340] width 166 height 12
click at [14, 14] on icon at bounding box center [13, 11] width 10 height 10
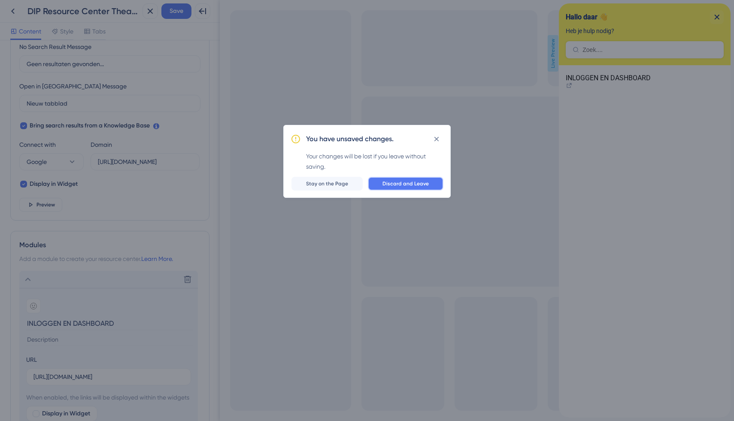
click at [403, 183] on span "Discard and Leave" at bounding box center [405, 183] width 46 height 7
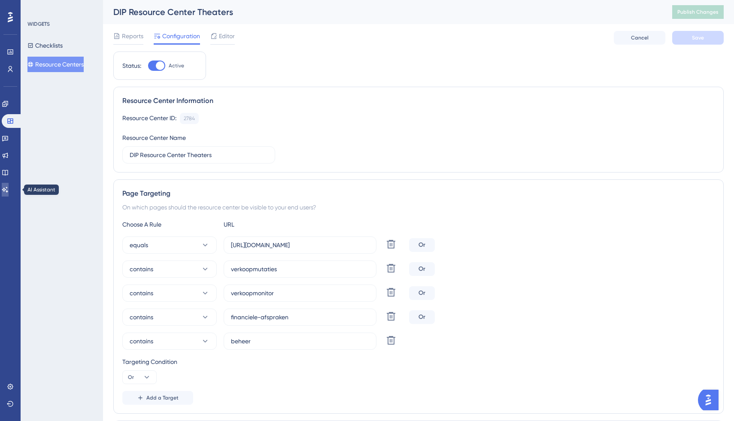
click at [9, 186] on link at bounding box center [5, 190] width 7 height 14
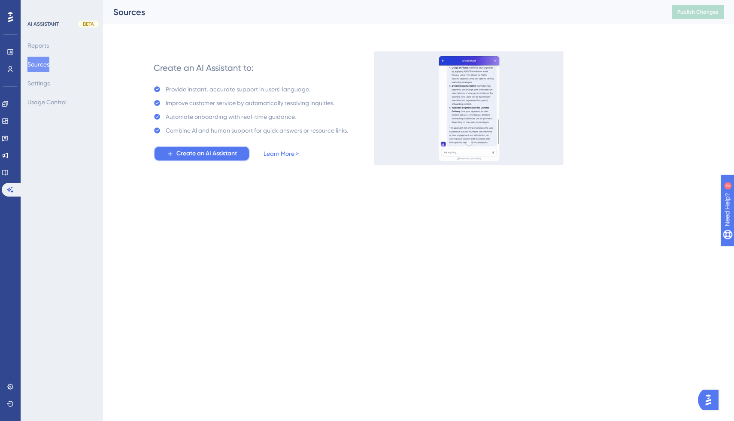
click at [211, 153] on span "Create an AI Assistant" at bounding box center [206, 153] width 60 height 10
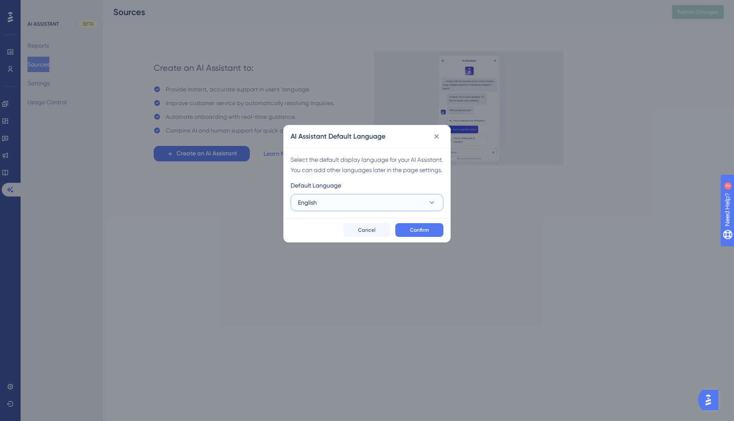
click at [347, 211] on button "English" at bounding box center [366, 202] width 153 height 17
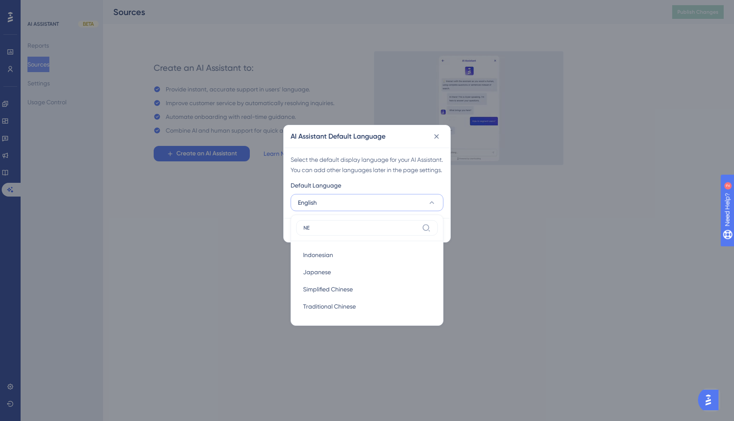
type input "N"
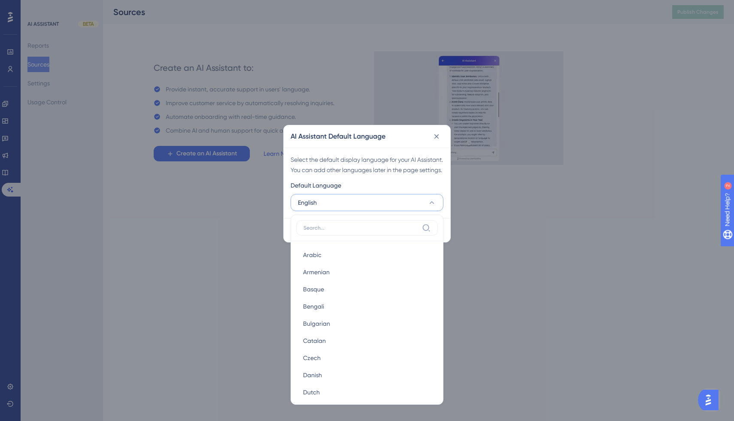
type input "I"
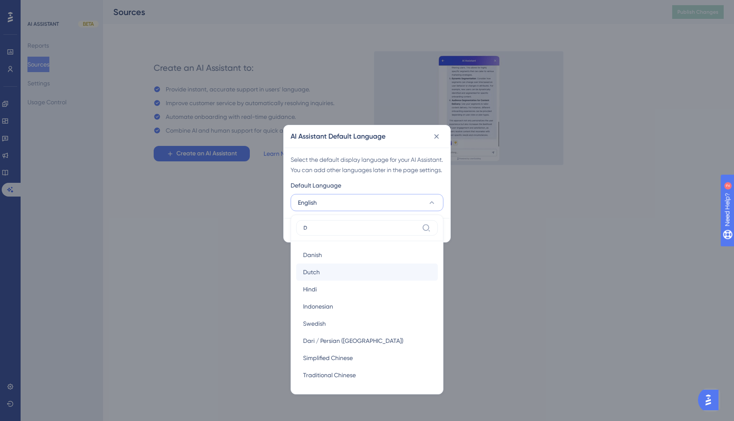
type input "D"
click at [329, 281] on div "Dutch Dutch" at bounding box center [367, 271] width 128 height 17
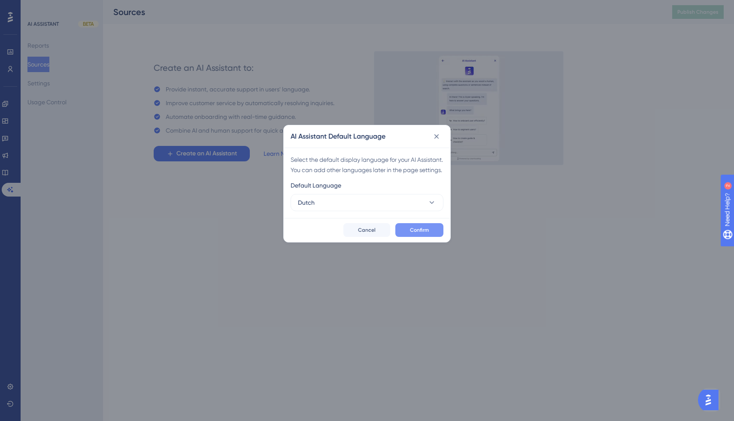
click at [420, 233] on span "Confirm" at bounding box center [419, 230] width 19 height 7
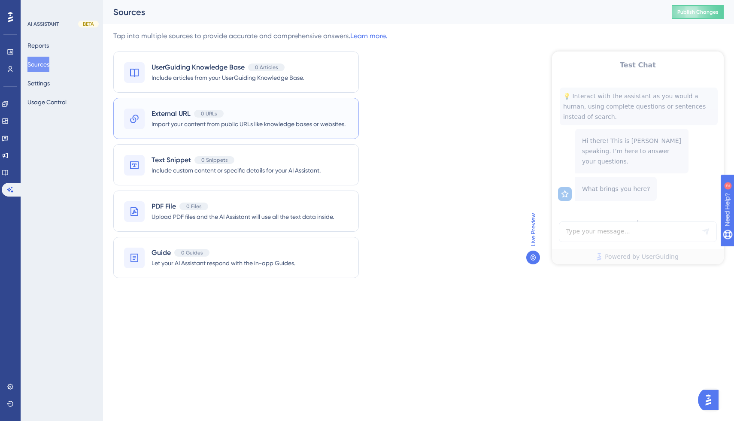
click at [268, 125] on span "Import your content from public URLs like knowledge bases or websites." at bounding box center [248, 124] width 194 height 10
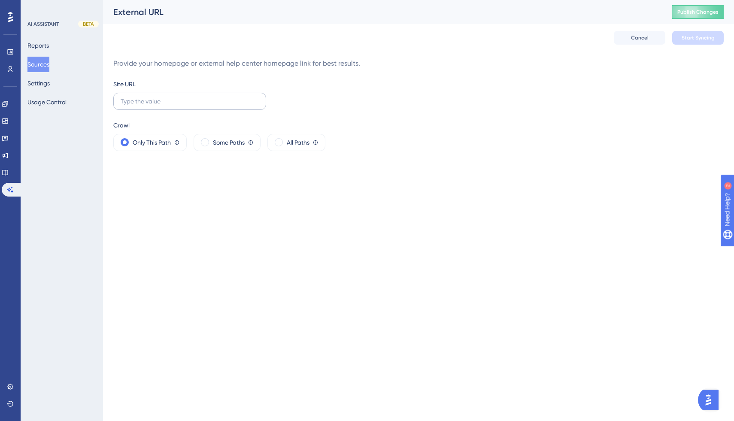
click at [169, 108] on label at bounding box center [189, 101] width 153 height 17
click at [169, 106] on input "text" at bounding box center [190, 101] width 138 height 9
paste input "[URL][DOMAIN_NAME]"
type input "[URL][DOMAIN_NAME]"
click at [211, 142] on div "Some Paths Crawler will start from the site URL and scrape content according to…" at bounding box center [226, 142] width 67 height 17
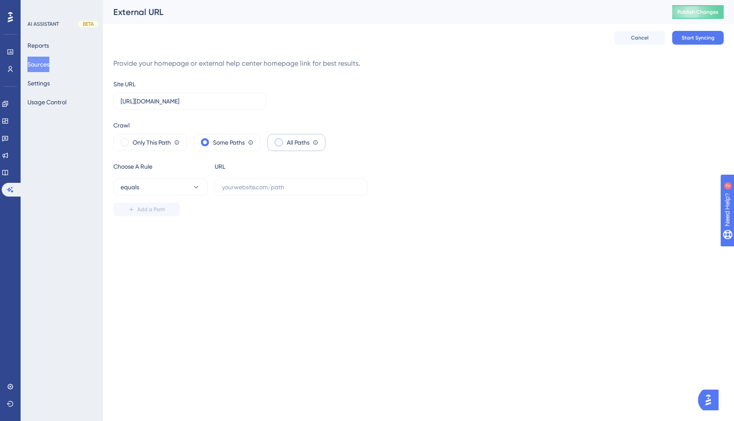
click at [276, 143] on div "All Paths Crawler will start from the site URL and scrape content from all page…" at bounding box center [296, 142] width 58 height 17
click at [50, 80] on button "Settings" at bounding box center [38, 83] width 22 height 15
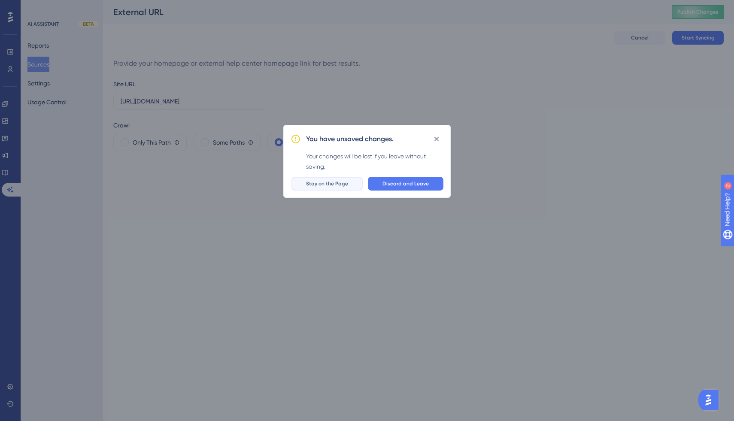
click at [341, 186] on span "Stay on the Page" at bounding box center [327, 183] width 42 height 7
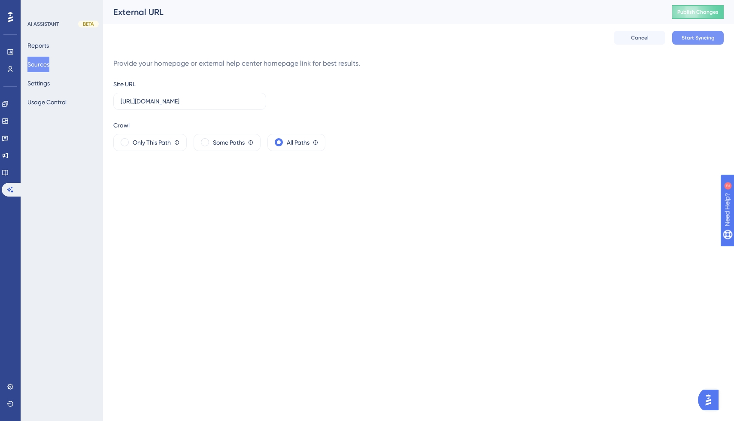
click at [696, 36] on span "Start Syncing" at bounding box center [697, 37] width 33 height 7
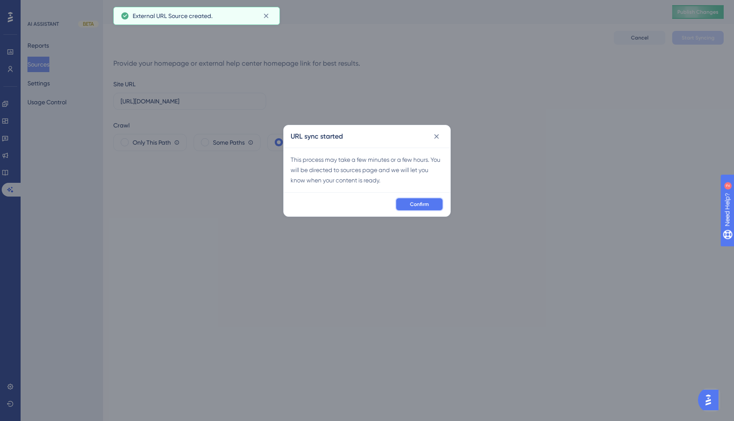
click at [425, 207] on span "Confirm" at bounding box center [419, 204] width 19 height 7
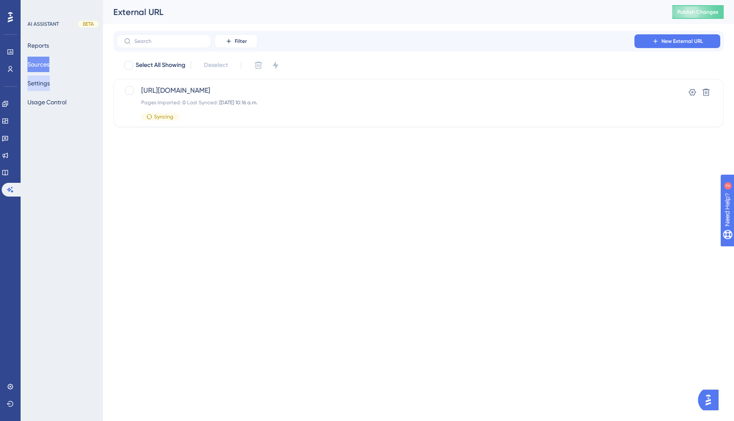
click at [47, 85] on button "Settings" at bounding box center [38, 83] width 22 height 15
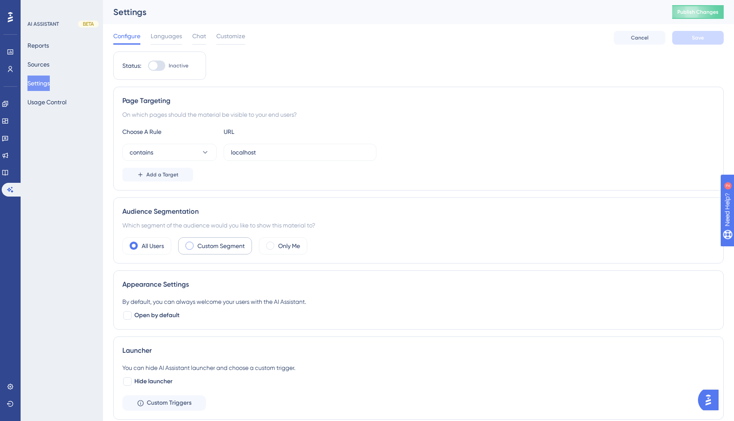
click at [208, 248] on label "Custom Segment" at bounding box center [220, 246] width 47 height 10
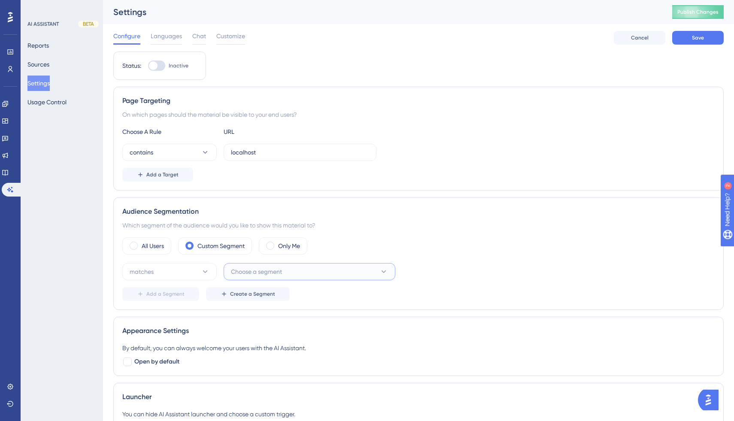
click at [251, 270] on span "Choose a segment" at bounding box center [256, 271] width 51 height 10
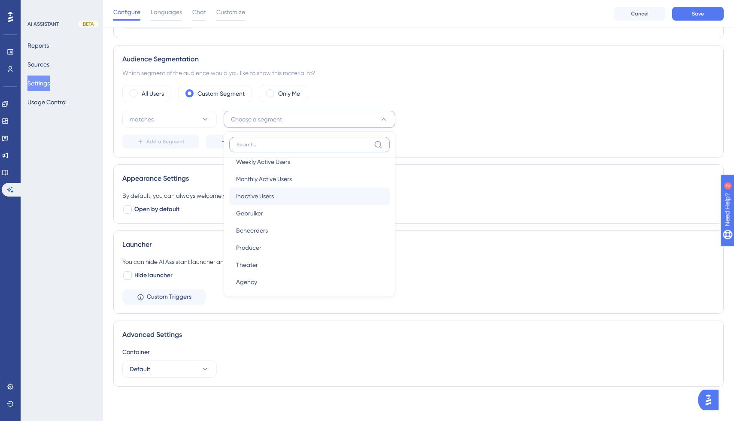
scroll to position [31, 0]
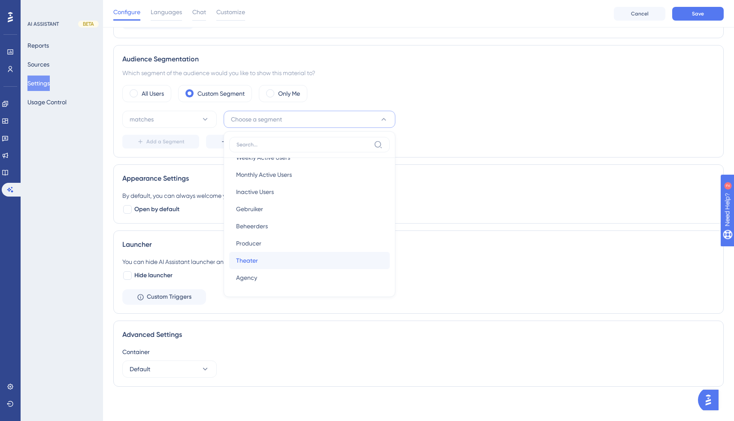
click at [260, 259] on div "[GEOGRAPHIC_DATA]" at bounding box center [309, 260] width 147 height 17
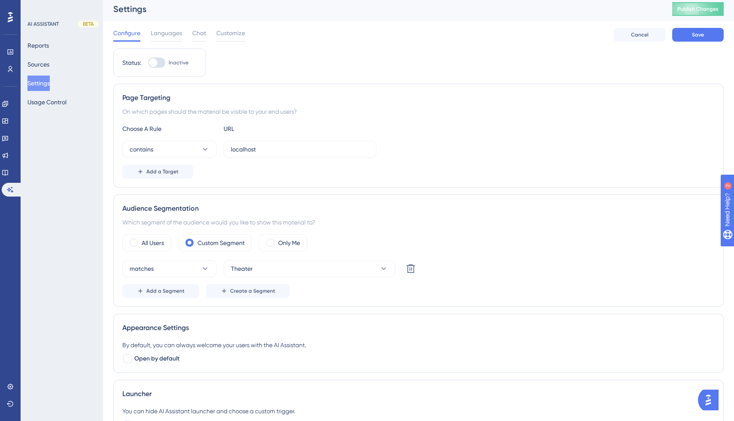
scroll to position [1, 0]
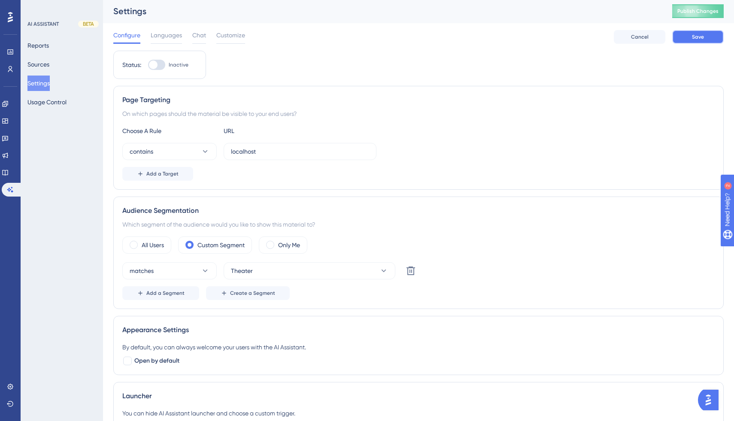
click at [695, 38] on span "Save" at bounding box center [698, 36] width 12 height 7
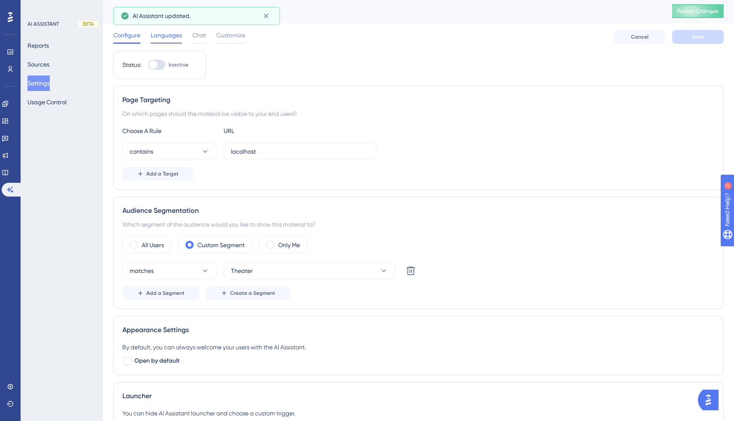
click at [168, 37] on span "Languages" at bounding box center [166, 35] width 31 height 10
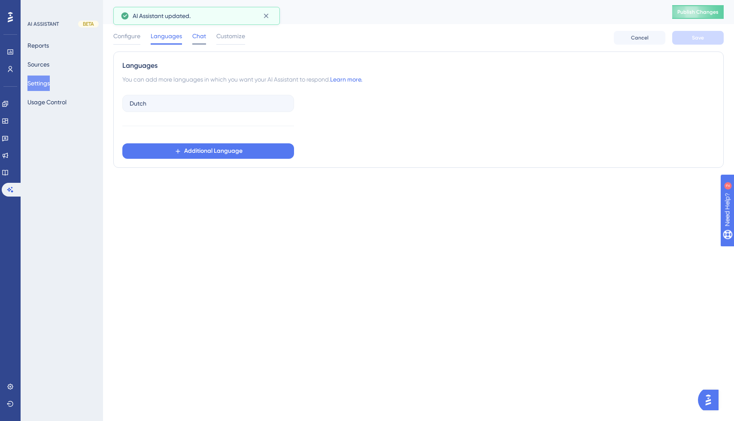
click at [198, 36] on span "Chat" at bounding box center [199, 36] width 14 height 10
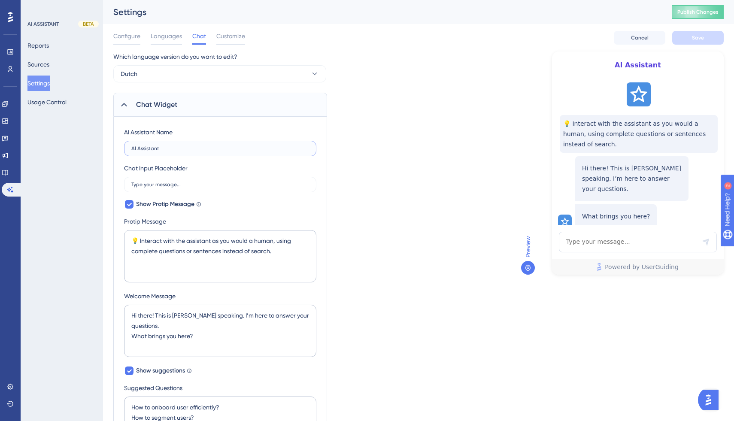
drag, startPoint x: 167, startPoint y: 149, endPoint x: 162, endPoint y: 145, distance: 6.7
click at [162, 145] on label "AI Assistant" at bounding box center [220, 148] width 192 height 15
type input "AI assistent"
click at [163, 186] on input "Type your message..." at bounding box center [220, 184] width 178 height 6
click at [167, 186] on input "Type your medddssage..." at bounding box center [220, 184] width 178 height 6
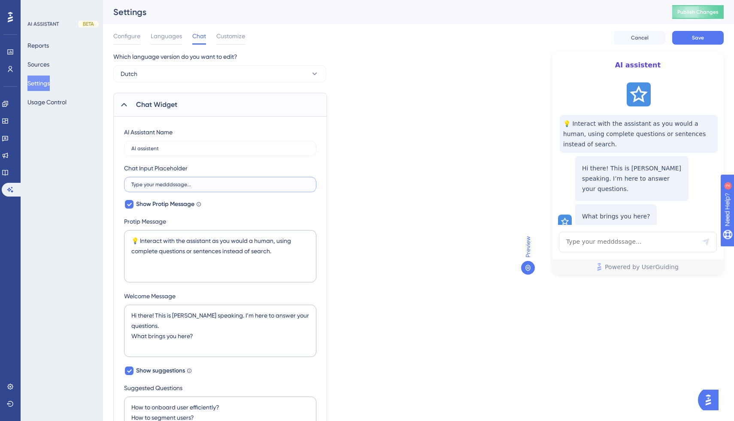
click at [167, 186] on input "Type your medddssage..." at bounding box center [220, 184] width 178 height 6
type input "Typ hier je vraag...."
click at [139, 240] on textarea "💡 Interact with the assistant as you would a human, using complete questions or…" at bounding box center [220, 256] width 192 height 52
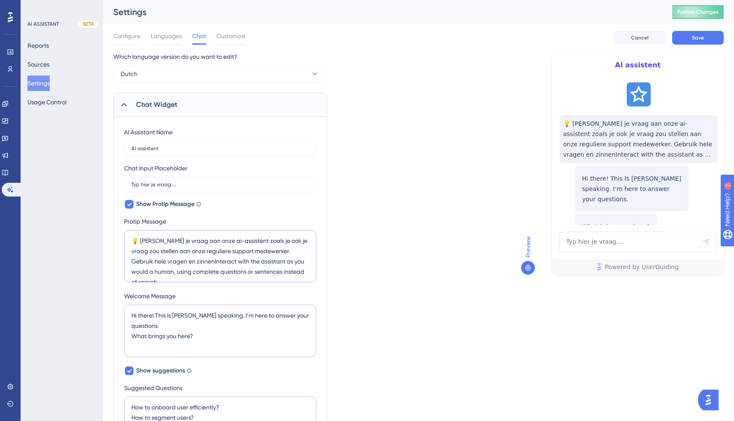
scroll to position [10, 0]
drag, startPoint x: 208, startPoint y: 276, endPoint x: 263, endPoint y: 241, distance: 64.6
click at [263, 241] on textarea "💡 [PERSON_NAME] je vraag aan onze ai-assistent zoals je ook je vraag zou stelle…" at bounding box center [220, 256] width 192 height 52
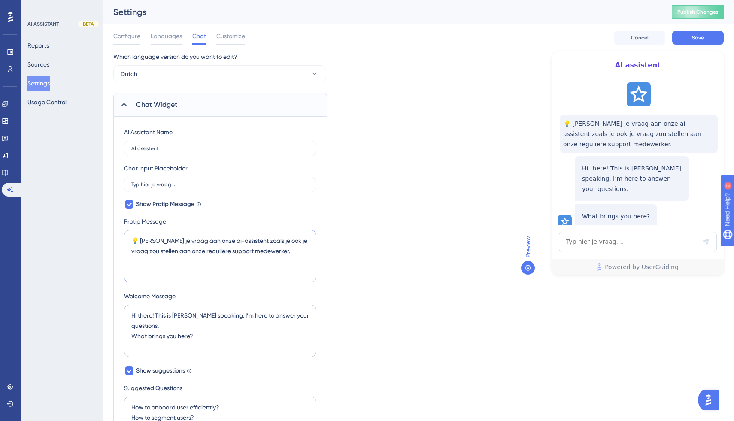
scroll to position [0, 0]
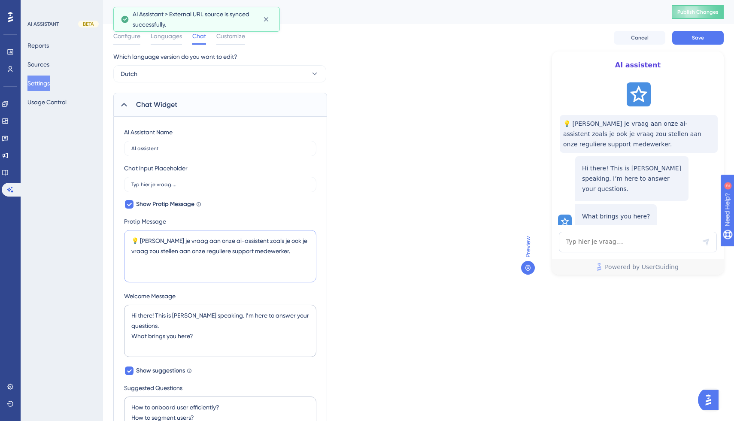
click at [237, 267] on textarea "💡 [PERSON_NAME] je vraag aan onze ai-assistent zoals je ook je vraag zou stelle…" at bounding box center [220, 256] width 192 height 52
type textarea "💡 [PERSON_NAME] je vraag aan onze ai-assistent zoals je ook je vraag zou stelle…"
click at [146, 314] on textarea "Hi there! This is [PERSON_NAME] speaking. I’m here to answer your questions. Wh…" at bounding box center [220, 331] width 192 height 52
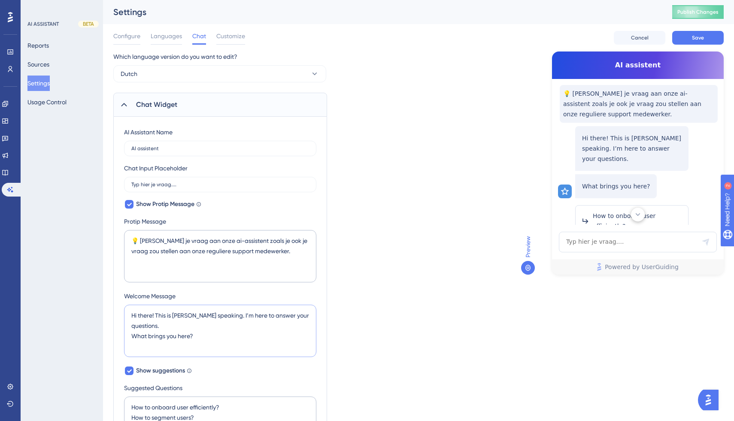
click at [146, 314] on textarea "Hi there! This is [PERSON_NAME] speaking. I’m here to answer your questions. Wh…" at bounding box center [220, 331] width 192 height 52
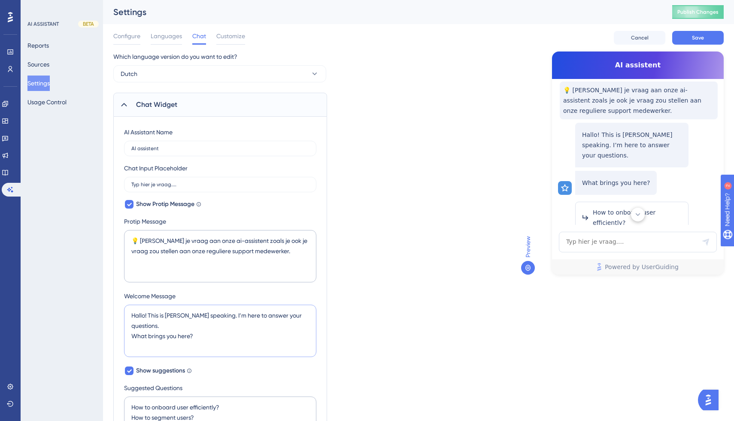
drag, startPoint x: 150, startPoint y: 312, endPoint x: 208, endPoint y: 311, distance: 58.4
click at [208, 311] on textarea "Hallo! This is [PERSON_NAME] speaking. I’m here to answer your questions. What …" at bounding box center [220, 331] width 192 height 52
drag, startPoint x: 232, startPoint y: 315, endPoint x: 234, endPoint y: 322, distance: 7.2
click at [234, 322] on textarea "Hallo! Ik ben de ai-assistent van [PERSON_NAME]. I’m here to answer your questi…" at bounding box center [220, 331] width 192 height 52
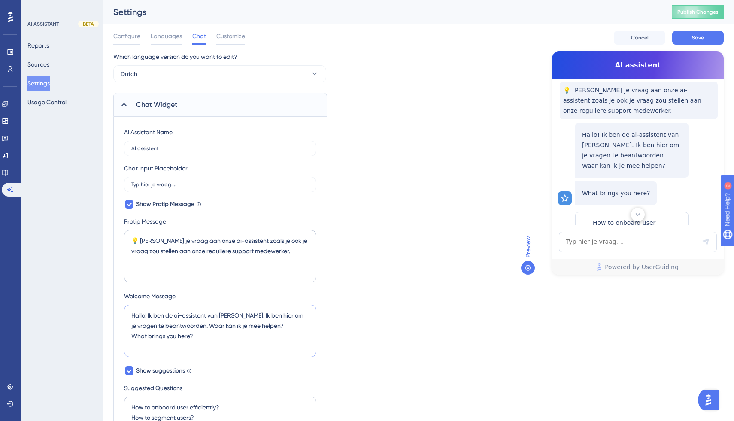
drag, startPoint x: 207, startPoint y: 336, endPoint x: 119, endPoint y: 336, distance: 88.4
click at [119, 336] on div "AI Assistant Name AI assistent Chat Input Placeholder Typ hier je vraag.... Sho…" at bounding box center [220, 397] width 214 height 560
drag, startPoint x: 233, startPoint y: 317, endPoint x: 178, endPoint y: 324, distance: 56.2
click at [177, 324] on textarea "Hallo! Ik ben de ai-assistent van [PERSON_NAME]. Ik ben hier om je vragen te be…" at bounding box center [220, 331] width 192 height 52
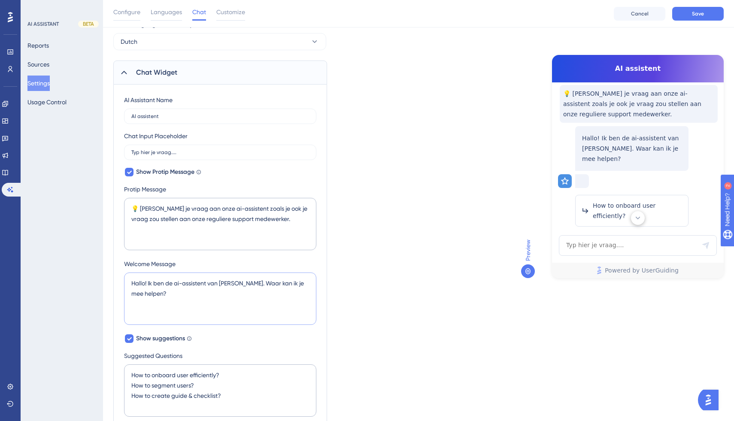
scroll to position [37, 0]
type textarea "Hallo! Ik ben de ai-assistent van [PERSON_NAME]. Waar kan ik je mee helpen?"
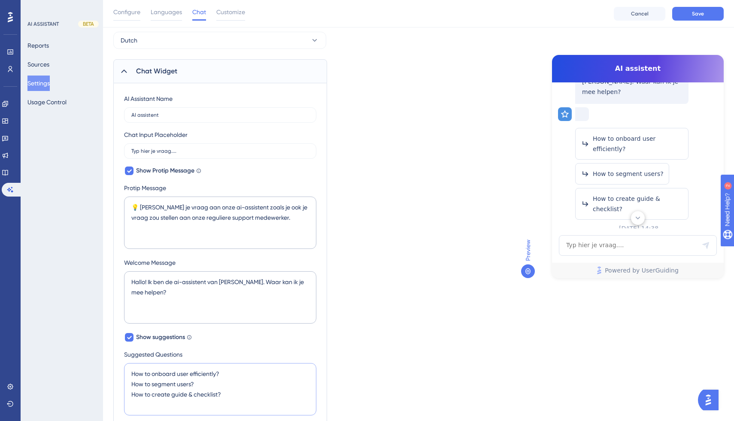
scroll to position [102, 0]
drag, startPoint x: 218, startPoint y: 373, endPoint x: 136, endPoint y: 369, distance: 82.5
click at [136, 369] on textarea "How to onboard user efficiently? How to segment users? How to create guide & ch…" at bounding box center [220, 389] width 192 height 52
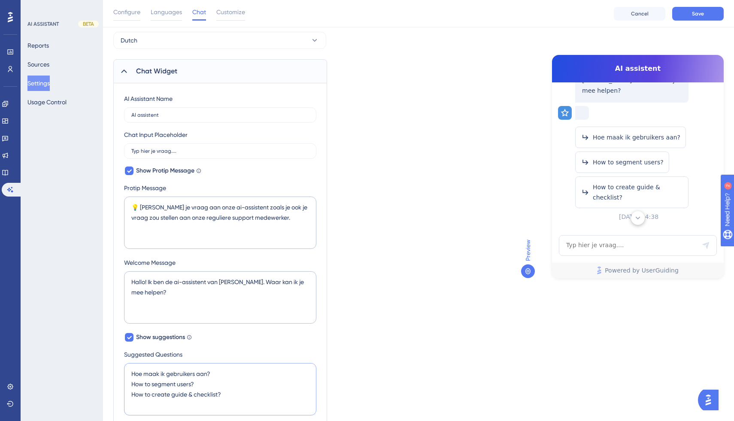
drag, startPoint x: 192, startPoint y: 383, endPoint x: 140, endPoint y: 382, distance: 52.3
click at [140, 382] on textarea "Hoe maak ik gebruikers aan? How to segment users? How to create guide & checkli…" at bounding box center [220, 389] width 192 height 52
drag, startPoint x: 166, startPoint y: 395, endPoint x: 139, endPoint y: 395, distance: 27.5
click at [139, 395] on textarea "Hoe maak ik gebruikers aan? Hoe voer ik schoolvoorstellingen in? How to create …" at bounding box center [220, 389] width 192 height 52
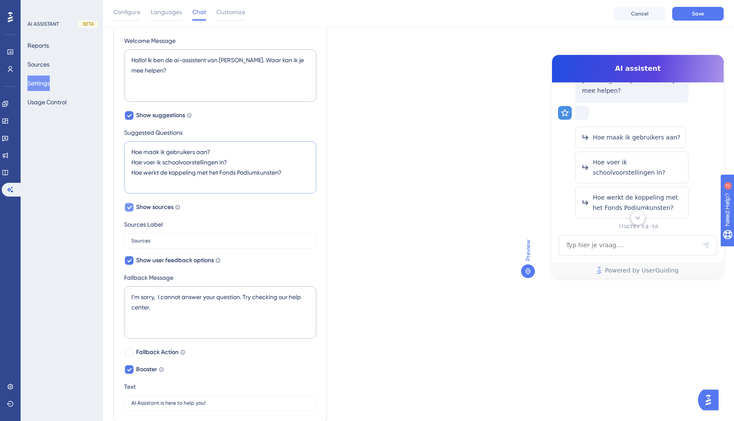
scroll to position [260, 0]
type textarea "Hoe maak ik gebruikers aan? Hoe voer ik schoolvoorstellingen in? Hoe werkt de k…"
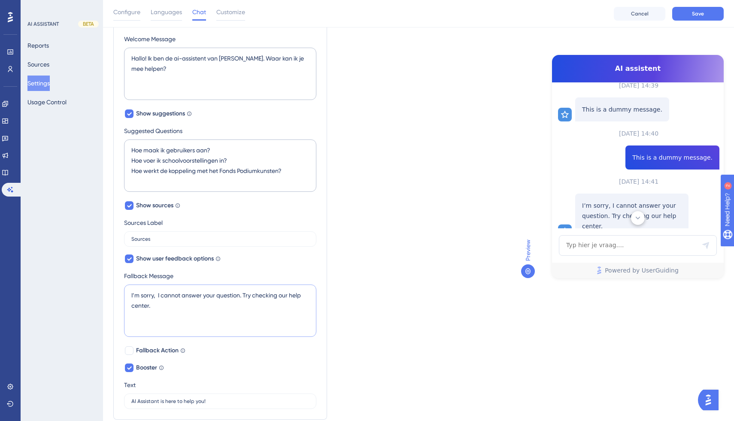
scroll to position [294, 0]
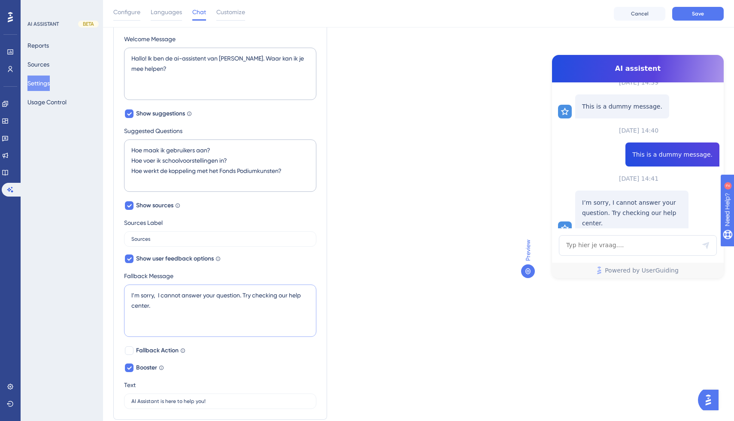
drag, startPoint x: 154, startPoint y: 293, endPoint x: 128, endPoint y: 293, distance: 26.6
click at [128, 293] on textarea "I’m sorry, I cannot answer your question. Try checking our help center." at bounding box center [220, 310] width 192 height 52
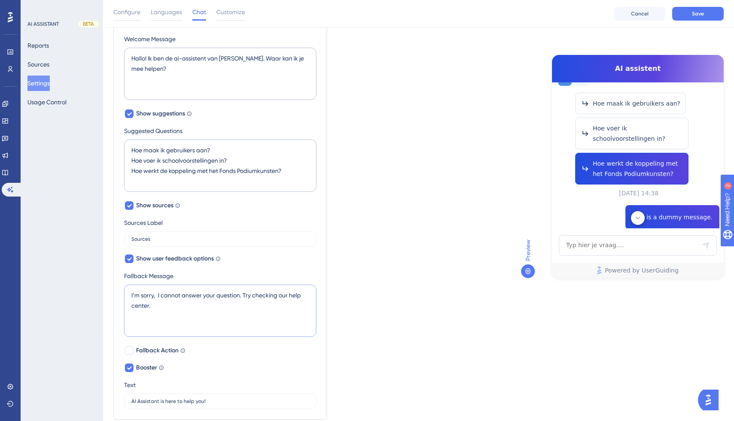
scroll to position [135, 0]
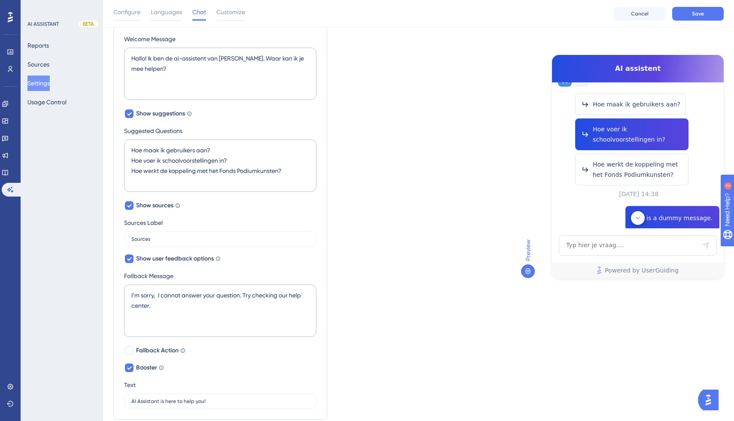
click at [607, 127] on span "Hoe voer ik schoolvoorstellingen in?" at bounding box center [637, 134] width 90 height 21
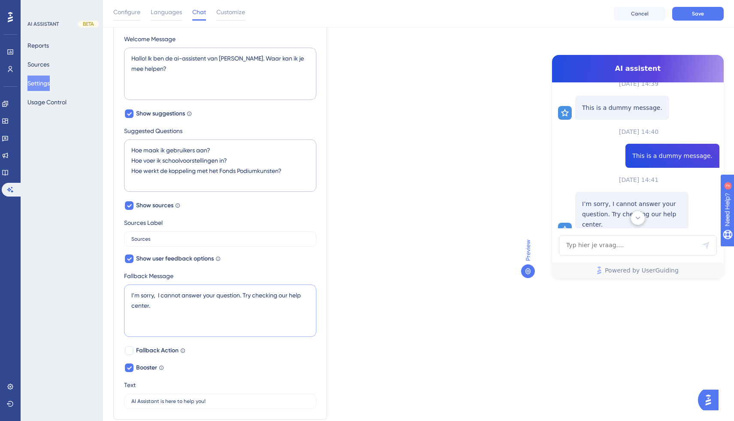
scroll to position [294, 0]
drag, startPoint x: 157, startPoint y: 309, endPoint x: 132, endPoint y: 298, distance: 27.3
click at [132, 298] on textarea "I’m sorry, I cannot answer your question. Try checking our help center." at bounding box center [220, 310] width 192 height 52
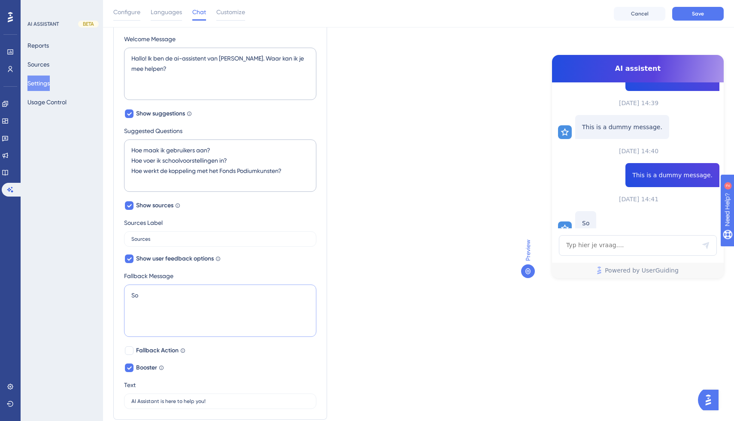
type textarea "S"
type textarea "D"
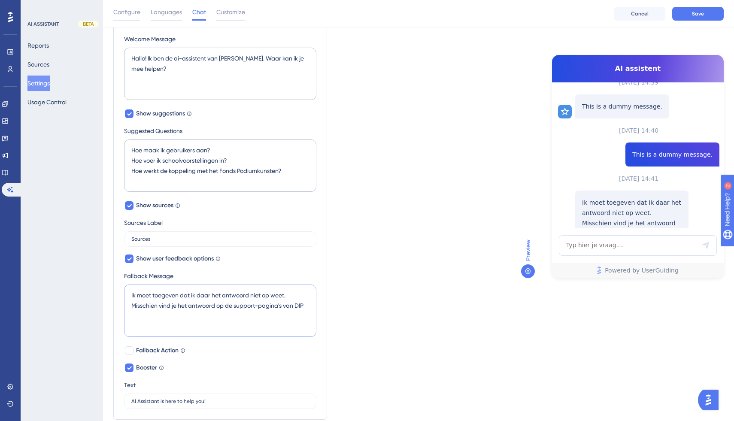
scroll to position [305, 0]
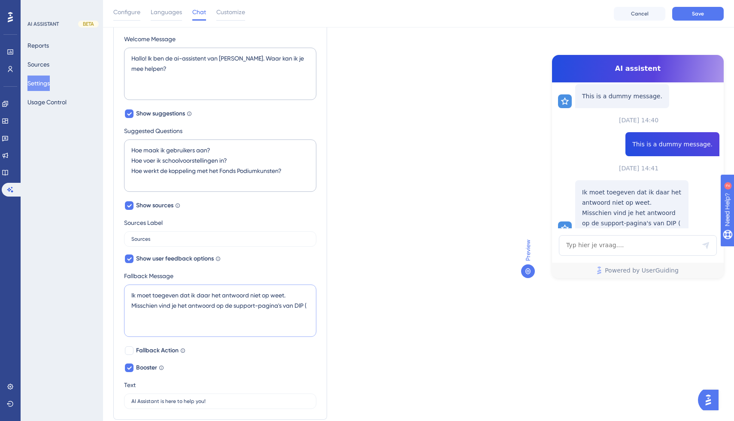
paste textarea "[URL][DOMAIN_NAME]"
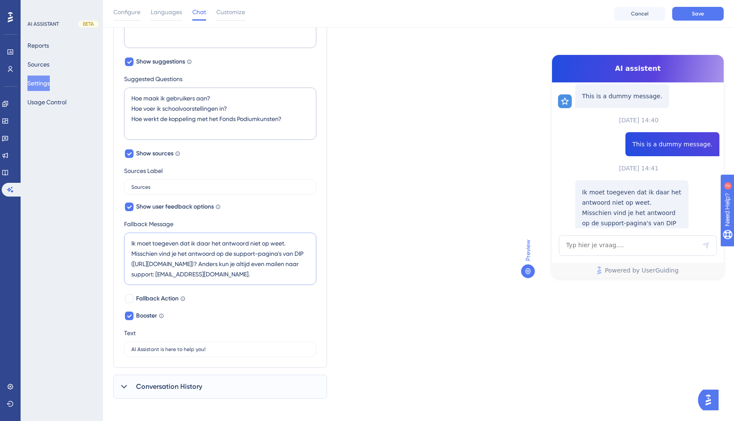
scroll to position [313, 0]
type textarea "Ik moet toegeven dat ik daar het antwoord niet op weet. Misschien vind je het a…"
drag, startPoint x: 214, startPoint y: 347, endPoint x: 126, endPoint y: 347, distance: 88.4
click at [126, 347] on label "AI Assistant is here to help you!" at bounding box center [220, 348] width 192 height 15
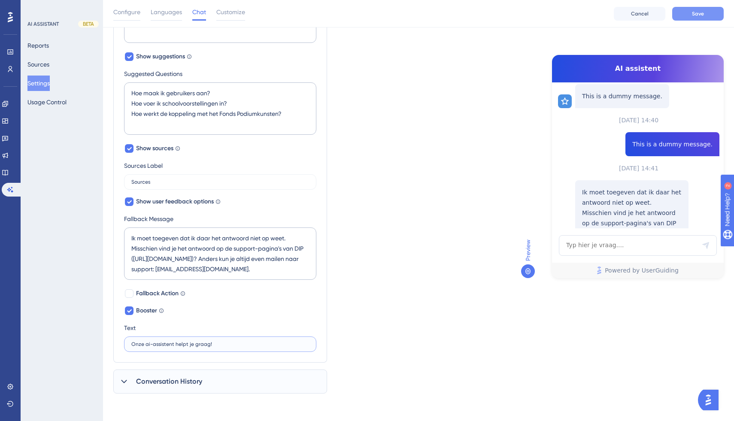
type input "Onze ai-assistent helpt je graag!"
click at [698, 14] on span "Save" at bounding box center [698, 13] width 12 height 7
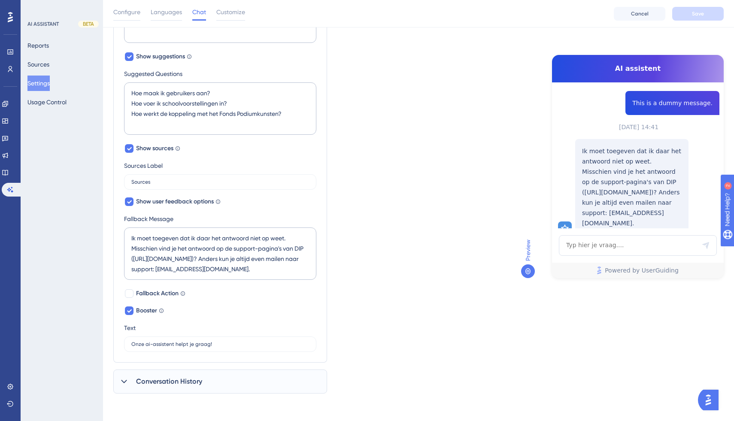
click at [122, 378] on icon at bounding box center [124, 381] width 9 height 9
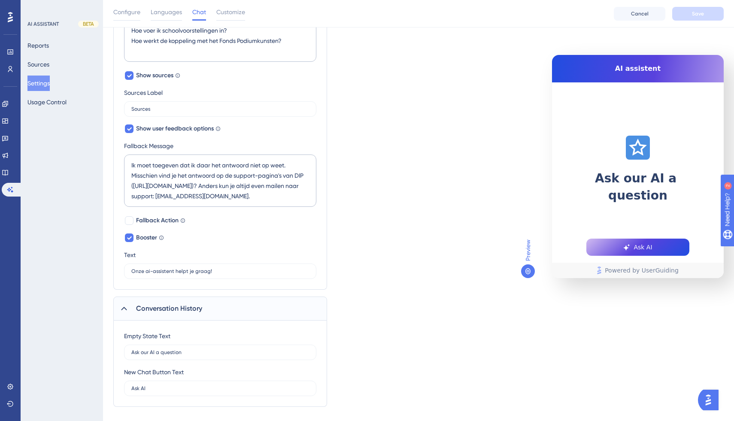
scroll to position [404, 0]
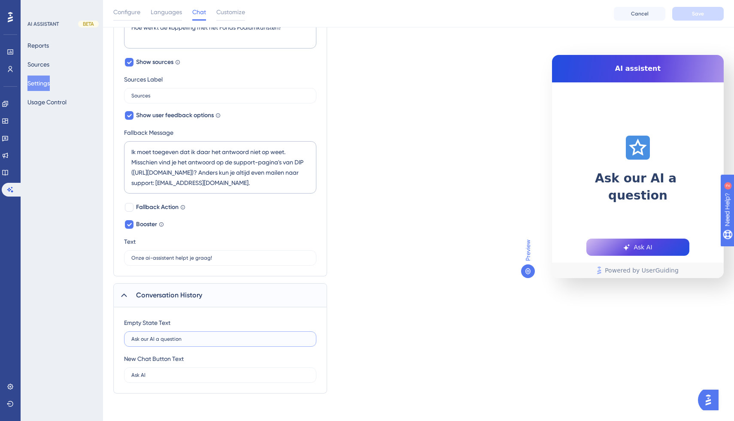
drag, startPoint x: 189, startPoint y: 340, endPoint x: 128, endPoint y: 340, distance: 60.5
click at [128, 340] on label "Ask our AI a question" at bounding box center [220, 338] width 192 height 15
type input "Stel je vraag aan onze AI-assistent"
drag, startPoint x: 154, startPoint y: 376, endPoint x: 129, endPoint y: 376, distance: 25.3
click at [129, 376] on label "Ask AI" at bounding box center [220, 374] width 192 height 15
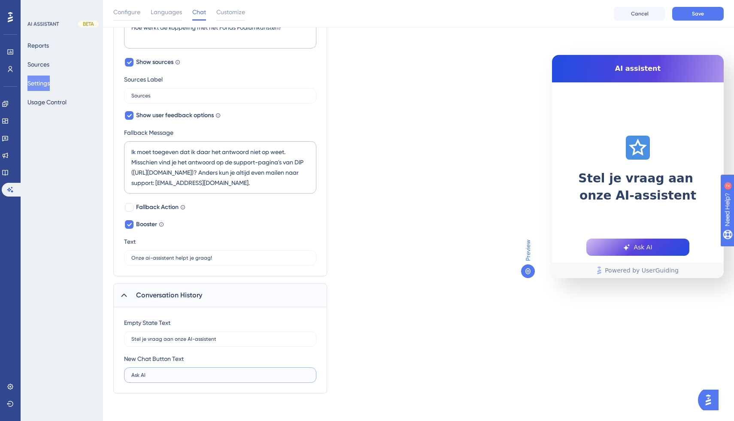
click at [134, 374] on input "Ask AI" at bounding box center [220, 375] width 178 height 6
drag, startPoint x: 152, startPoint y: 372, endPoint x: 121, endPoint y: 372, distance: 31.3
click at [121, 372] on div "Empty State Text [PERSON_NAME] je vraag aan onze AI-assistent New Chat Button T…" at bounding box center [220, 350] width 214 height 86
drag, startPoint x: 163, startPoint y: 376, endPoint x: 87, endPoint y: 376, distance: 76.8
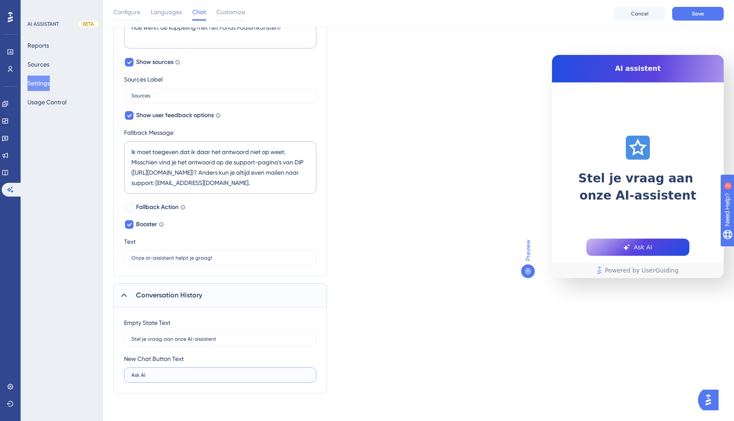
click at [103, 376] on div "Performance Users Engagement Widgets Feedback Product Updates Knowledge Base AI…" at bounding box center [418, 1] width 631 height 811
drag, startPoint x: 144, startPoint y: 375, endPoint x: 116, endPoint y: 375, distance: 27.9
click at [116, 375] on div "Empty State Text [PERSON_NAME] je vraag aan onze AI-assistent New Chat Button T…" at bounding box center [220, 350] width 214 height 86
click at [147, 375] on input "Stel je vraag" at bounding box center [220, 375] width 178 height 6
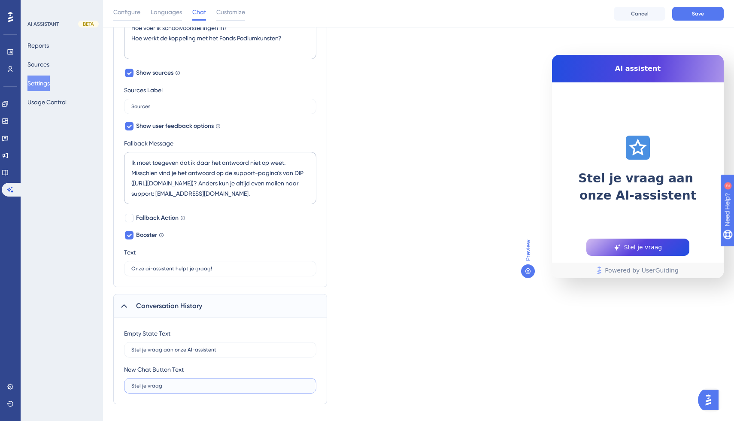
scroll to position [393, 0]
type input "Stel je vraag"
click at [692, 14] on span "Save" at bounding box center [698, 13] width 12 height 7
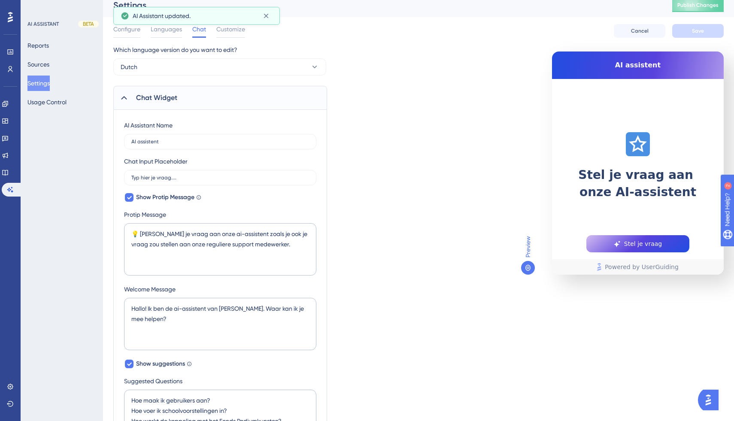
scroll to position [6, 0]
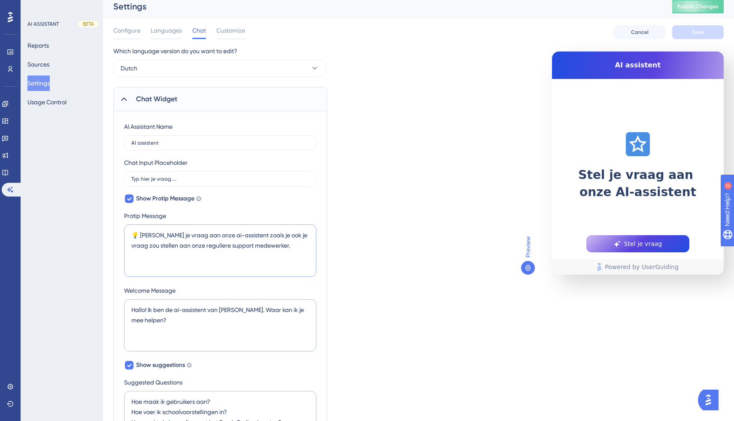
click at [202, 235] on textarea "💡 [PERSON_NAME] je vraag aan onze ai-assistent zoals je ook je vraag zou stelle…" at bounding box center [220, 250] width 192 height 52
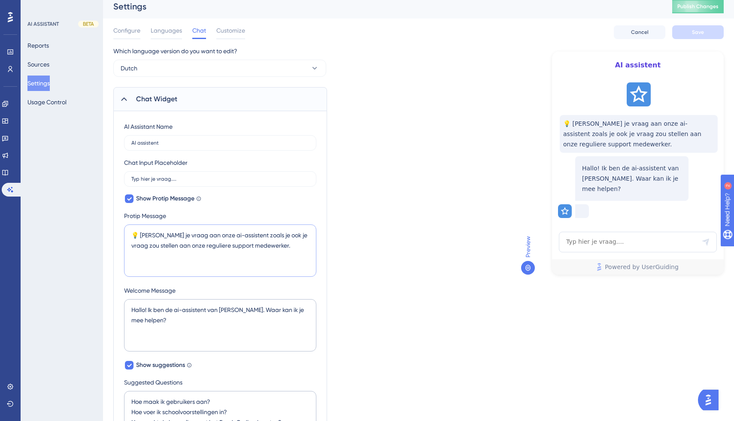
click at [208, 234] on textarea "💡 [PERSON_NAME] je vraag aan onze ai-assistent zoals je ook je vraag zou stelle…" at bounding box center [220, 250] width 192 height 52
type textarea "💡 [PERSON_NAME] je vraag aan onze AI-assistent zoals je ook je vraag zou stelle…"
click at [180, 309] on textarea "Hallo! Ik ben de ai-assistent van [PERSON_NAME]. Waar kan ik je mee helpen?" at bounding box center [220, 325] width 192 height 52
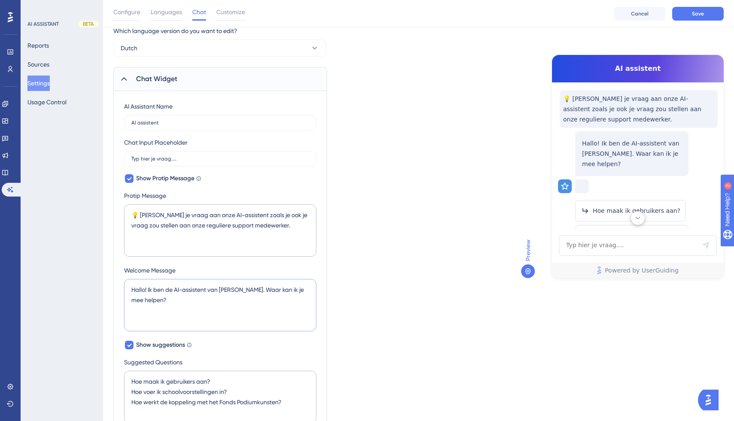
scroll to position [0, 0]
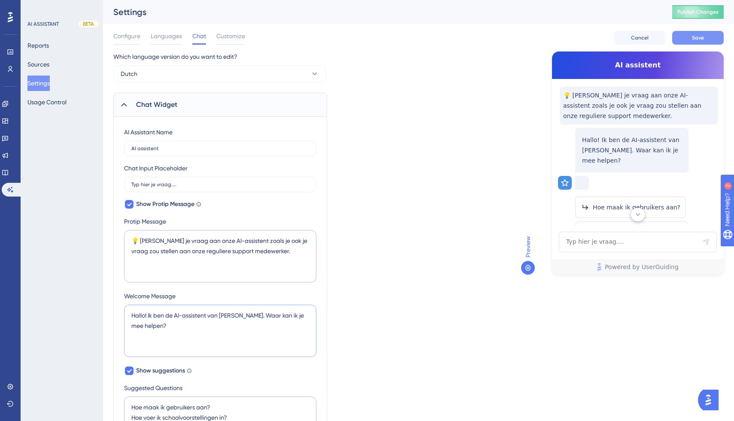
type textarea "Hallo! Ik ben de AI-assistent van [PERSON_NAME]. Waar kan ik je mee helpen?"
click at [697, 36] on span "Save" at bounding box center [698, 37] width 12 height 7
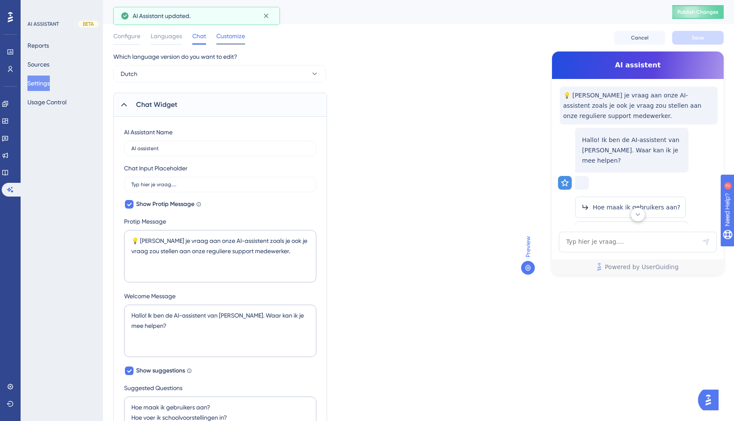
click at [242, 37] on span "Customize" at bounding box center [230, 36] width 29 height 10
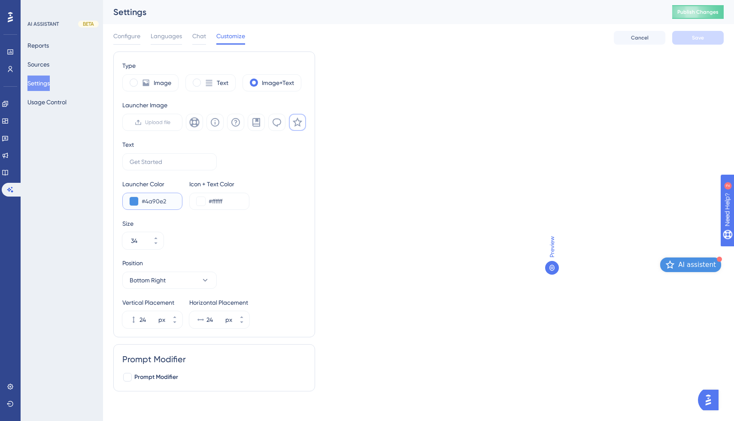
click at [132, 202] on button at bounding box center [134, 201] width 9 height 9
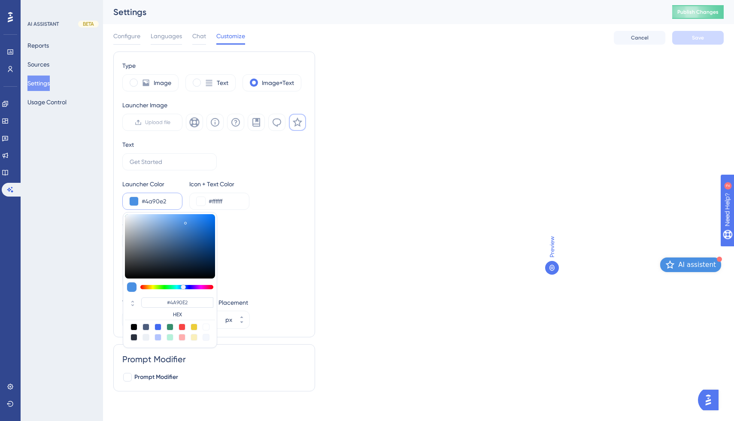
type input "#dee24a"
type input "#DEE24A"
click at [153, 287] on div at bounding box center [176, 287] width 73 height 4
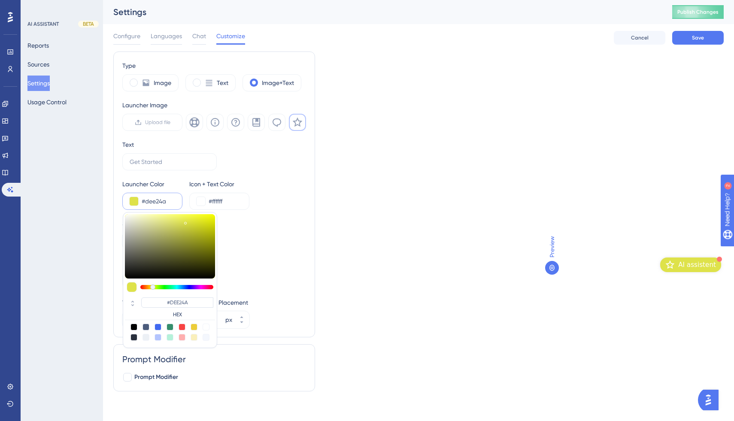
type input "#e2db4a"
type input "#E2DB4A"
type input "#e2e04a"
type input "#E2E04A"
type input "#dee24a"
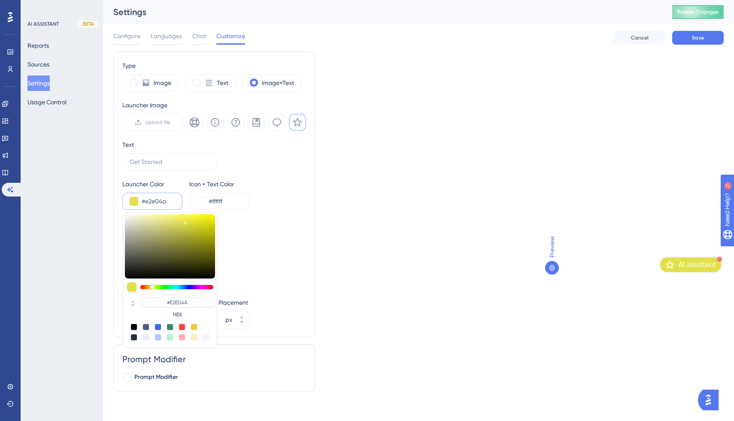
type input "#DEE24A"
type input "#d9e24a"
type input "#D9E24A"
type input "#d4e24a"
type input "#D4E24A"
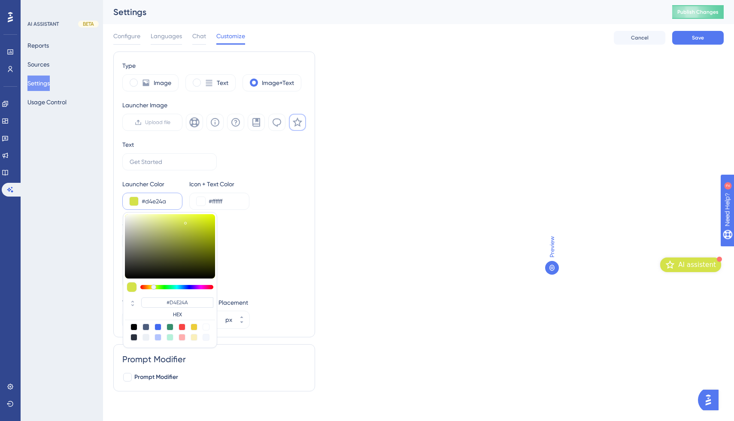
click at [154, 287] on div at bounding box center [153, 286] width 5 height 5
type input "#d9e24a"
type input "#D9E24A"
type input "#dee24a"
type input "#DEE24A"
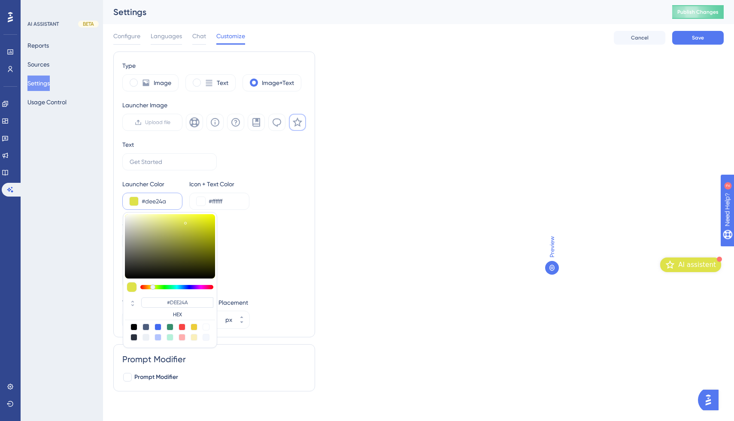
type input "#e2e04a"
type input "#E2E04A"
click at [152, 287] on div at bounding box center [152, 286] width 5 height 5
type input "#fcfa67"
type input "#FCFA67"
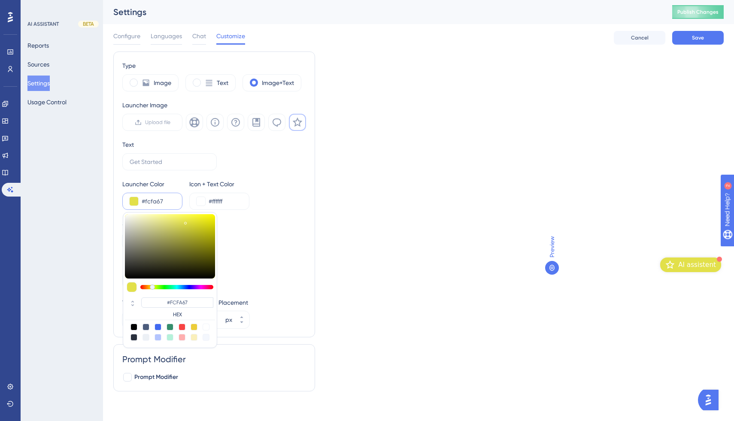
click at [178, 215] on div at bounding box center [170, 246] width 90 height 64
click at [198, 198] on button at bounding box center [200, 201] width 9 height 9
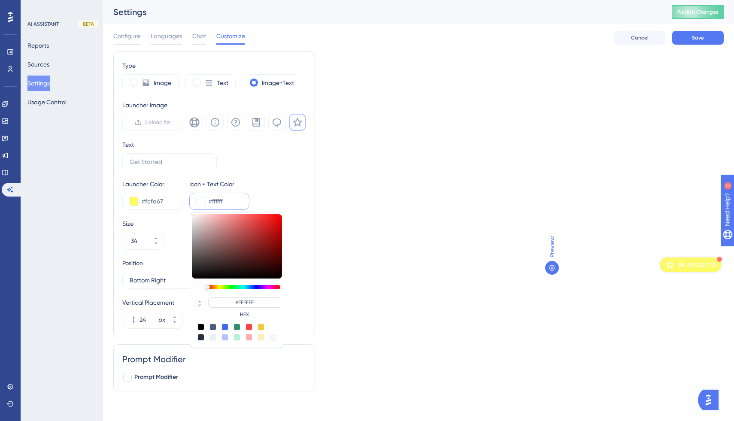
click at [200, 327] on div at bounding box center [200, 326] width 7 height 7
type input "#000000"
click at [178, 231] on div "Size 34" at bounding box center [214, 233] width 184 height 31
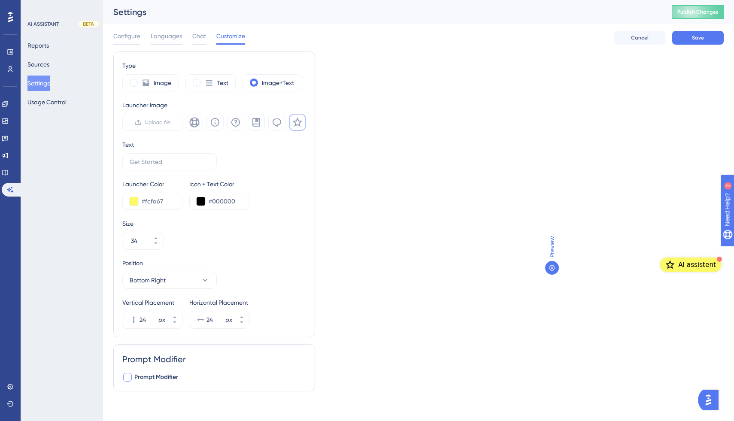
click at [128, 377] on div at bounding box center [127, 377] width 9 height 9
checkbox input "true"
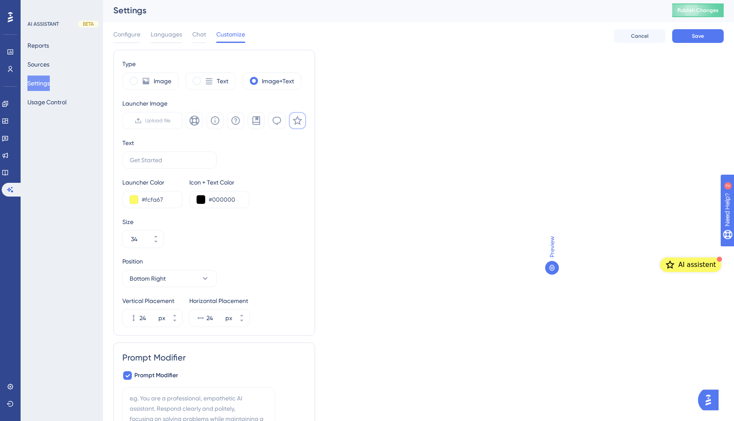
scroll to position [0, 0]
click at [278, 126] on icon at bounding box center [277, 122] width 10 height 10
click at [696, 42] on button "Save" at bounding box center [697, 37] width 51 height 14
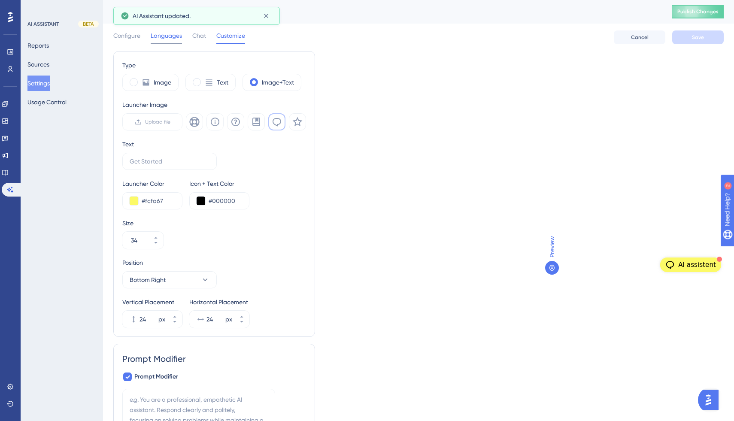
click at [160, 36] on span "Languages" at bounding box center [166, 35] width 31 height 10
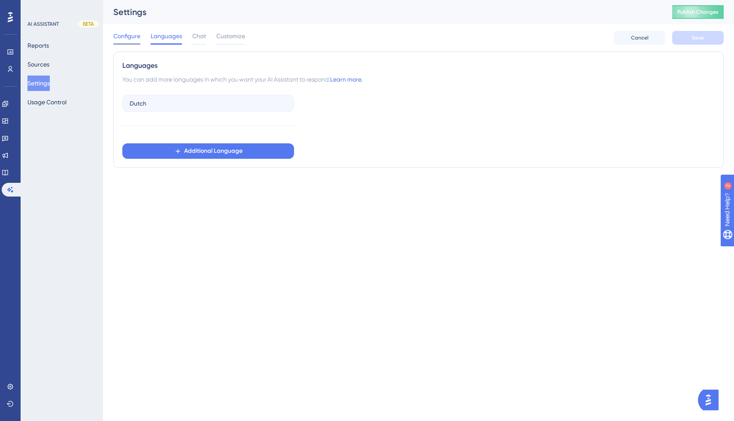
click at [140, 40] on span "Configure" at bounding box center [126, 36] width 27 height 10
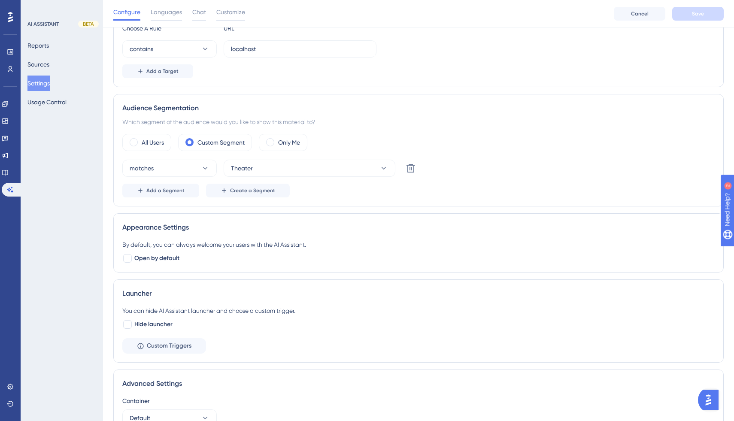
scroll to position [109, 0]
click at [152, 342] on span "Custom Triggers" at bounding box center [169, 344] width 45 height 10
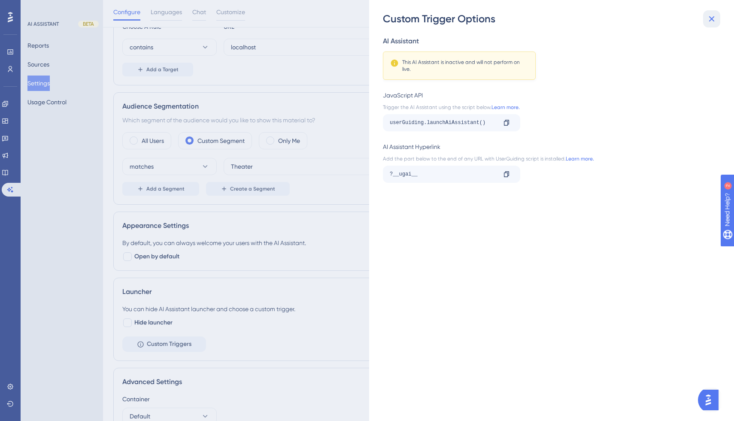
click at [710, 23] on icon at bounding box center [711, 19] width 10 height 10
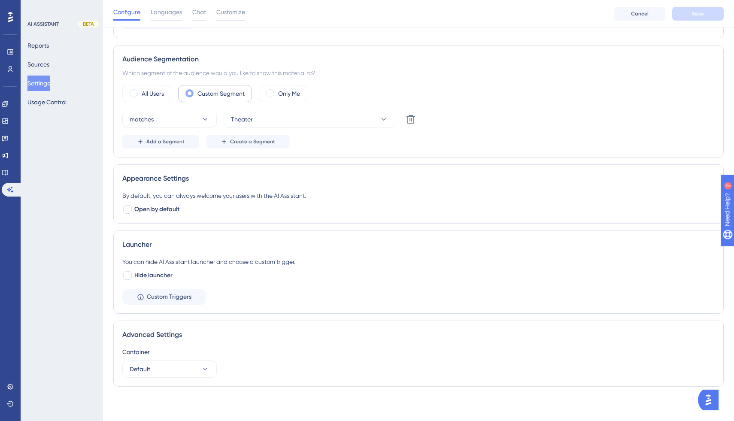
scroll to position [0, 0]
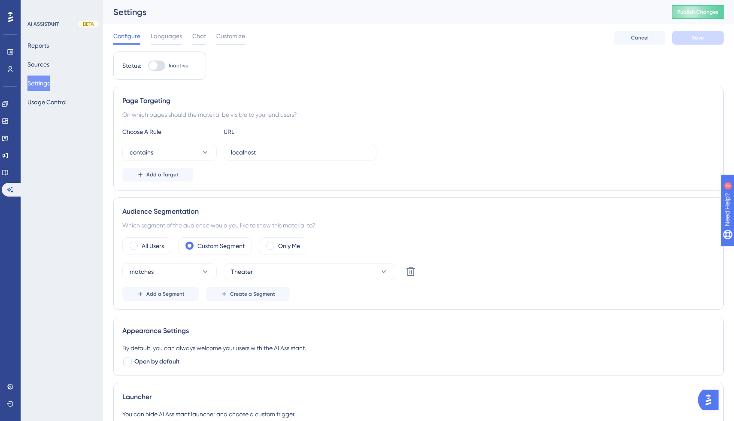
click at [160, 67] on div at bounding box center [156, 65] width 17 height 10
click at [148, 66] on input "Inactive" at bounding box center [148, 66] width 0 height 0
checkbox input "true"
click at [694, 38] on span "Save" at bounding box center [698, 37] width 12 height 7
click at [210, 156] on button "contains" at bounding box center [169, 152] width 94 height 17
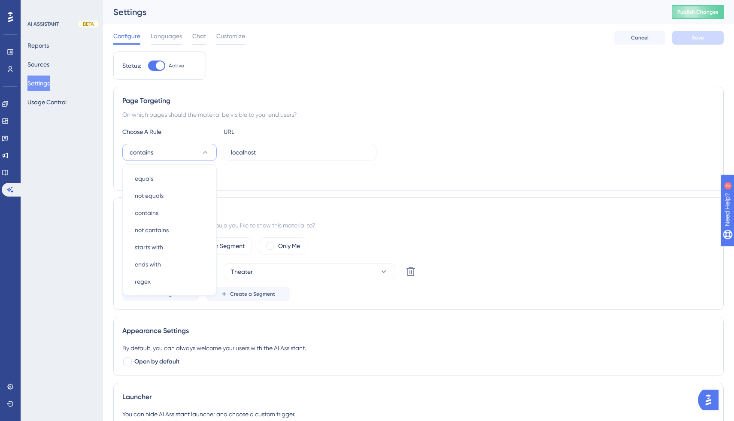
scroll to position [19, 0]
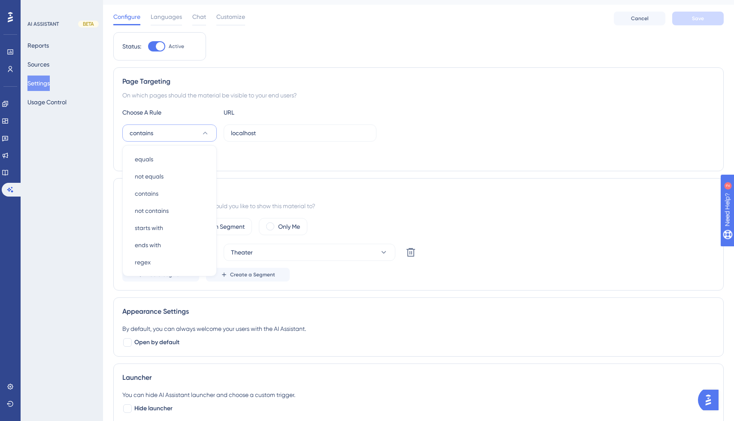
click at [209, 133] on button "contains" at bounding box center [169, 132] width 94 height 17
click at [207, 132] on icon at bounding box center [205, 133] width 9 height 9
click at [157, 195] on span "contains" at bounding box center [147, 193] width 24 height 10
click at [247, 132] on input "localhost" at bounding box center [300, 132] width 138 height 9
click at [249, 136] on input "localhost" at bounding box center [300, 132] width 138 height 9
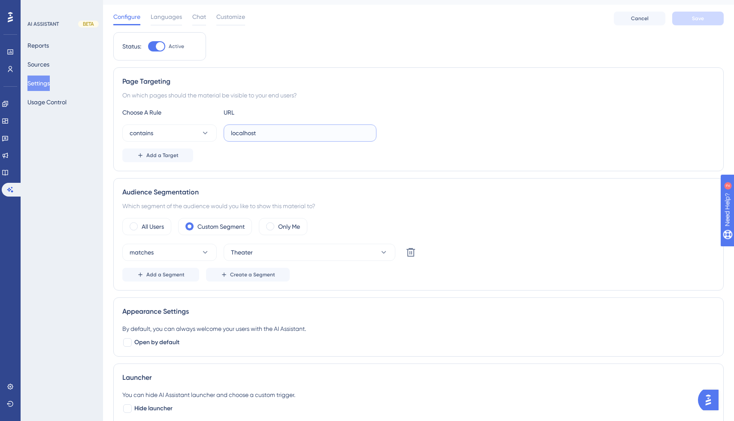
click at [249, 136] on input "localhost" at bounding box center [300, 132] width 138 height 9
paste input "[URL][DOMAIN_NAME]"
type input "[URL][DOMAIN_NAME]"
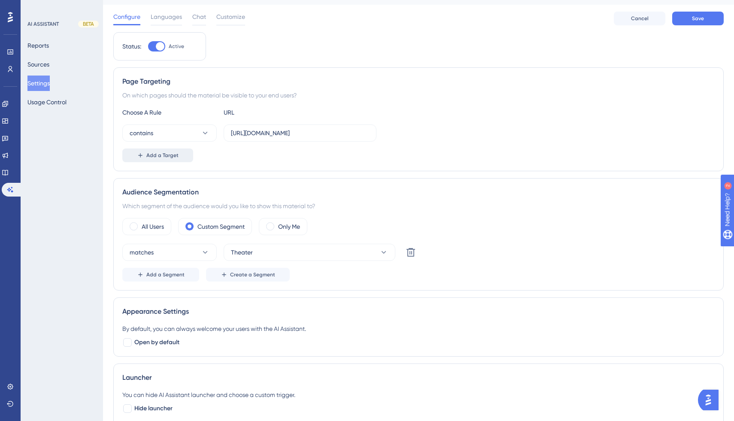
click at [176, 156] on span "Add a Target" at bounding box center [162, 155] width 32 height 7
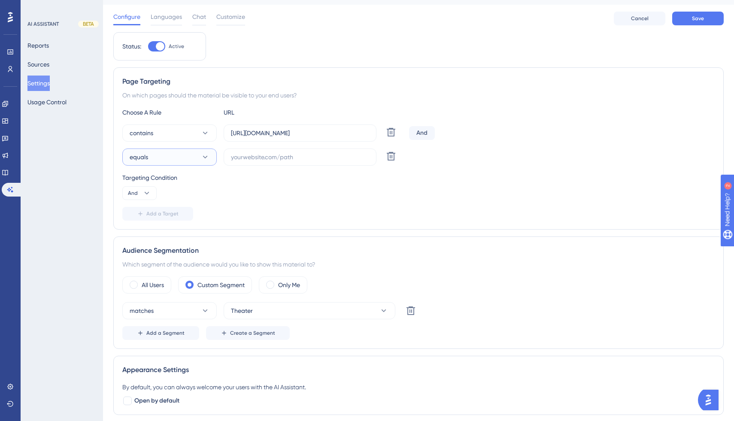
click at [176, 156] on button "equals" at bounding box center [169, 156] width 94 height 17
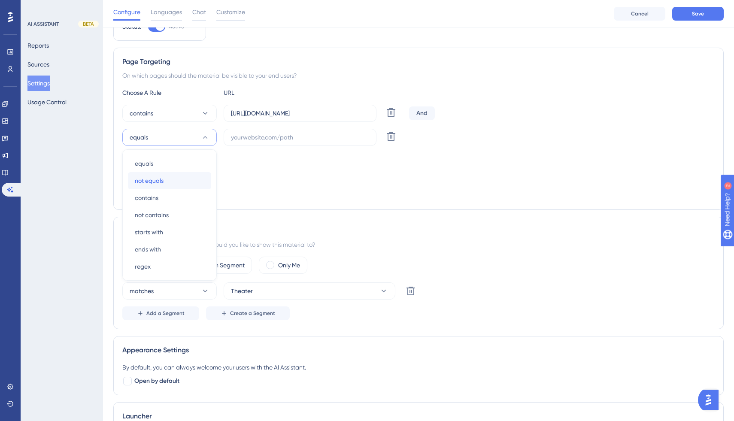
click at [162, 179] on span "not equals" at bounding box center [149, 180] width 29 height 10
click at [262, 135] on input "text" at bounding box center [300, 137] width 138 height 9
paste input "[URL][DOMAIN_NAME]"
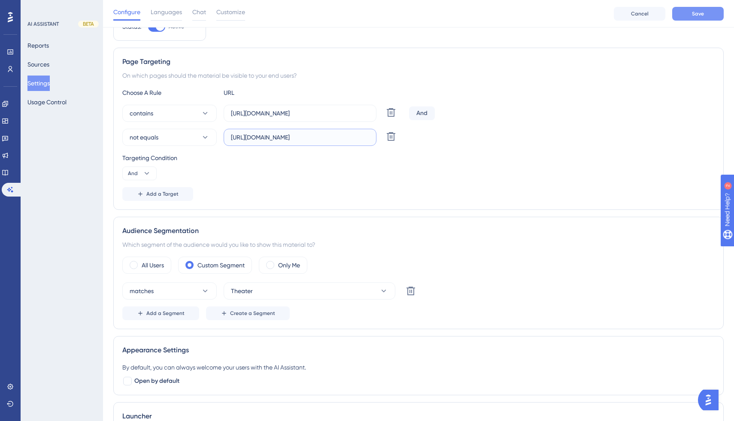
type input "[URL][DOMAIN_NAME]"
click at [692, 17] on button "Save" at bounding box center [697, 14] width 51 height 14
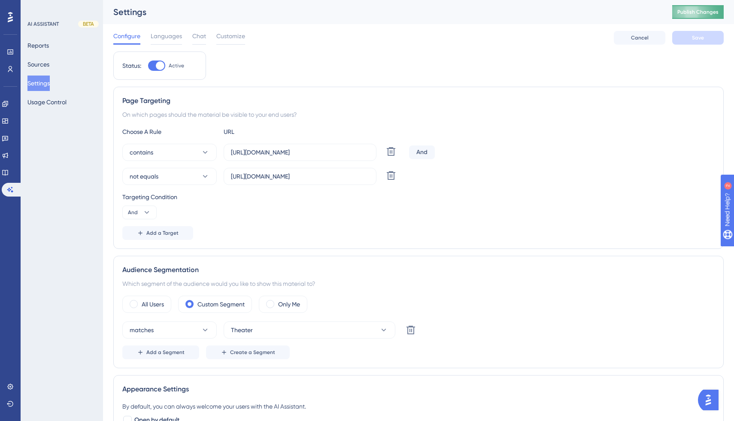
click at [693, 16] on button "Publish Changes" at bounding box center [697, 12] width 51 height 14
click at [159, 66] on div at bounding box center [160, 65] width 9 height 9
click at [148, 66] on input "Active" at bounding box center [148, 66] width 0 height 0
checkbox input "false"
click at [695, 41] on span "Save" at bounding box center [698, 37] width 12 height 7
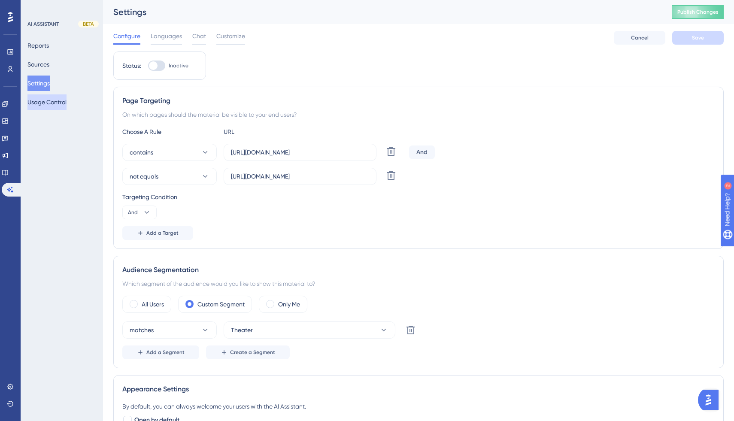
click at [44, 103] on button "Usage Control" at bounding box center [46, 101] width 39 height 15
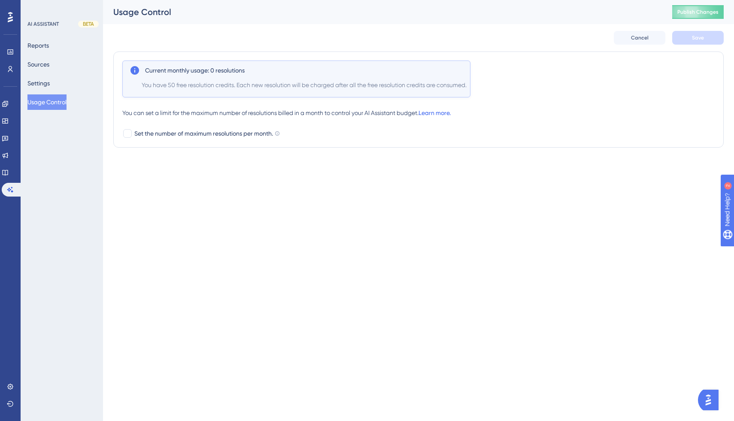
click at [445, 113] on link "Learn more." at bounding box center [434, 112] width 32 height 7
click at [50, 82] on button "Settings" at bounding box center [38, 83] width 22 height 15
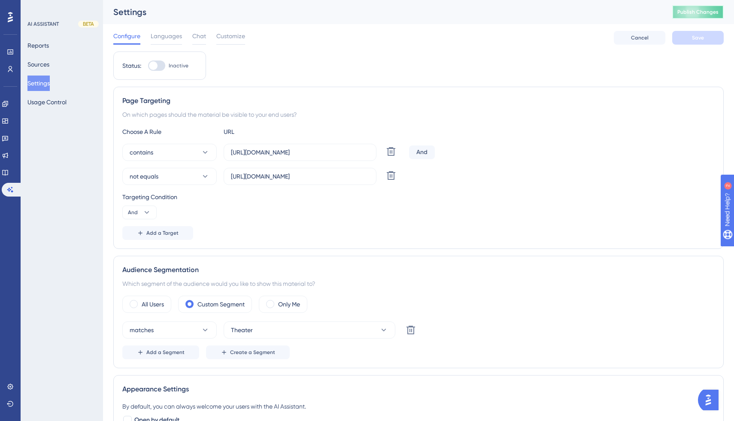
click at [695, 15] on span "Publish Changes" at bounding box center [697, 12] width 41 height 7
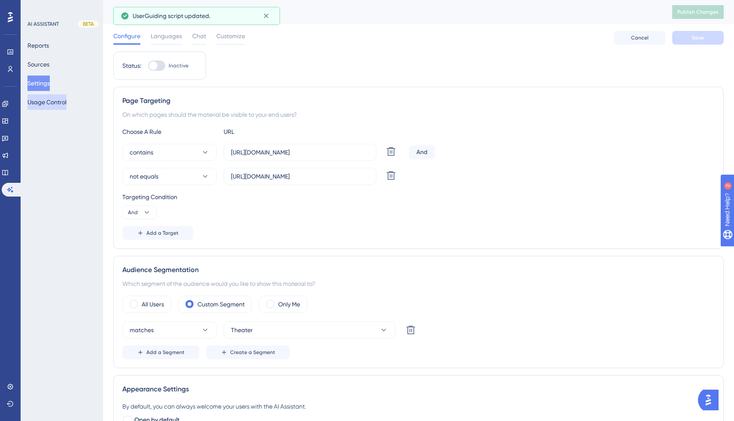
click at [36, 102] on button "Usage Control" at bounding box center [46, 101] width 39 height 15
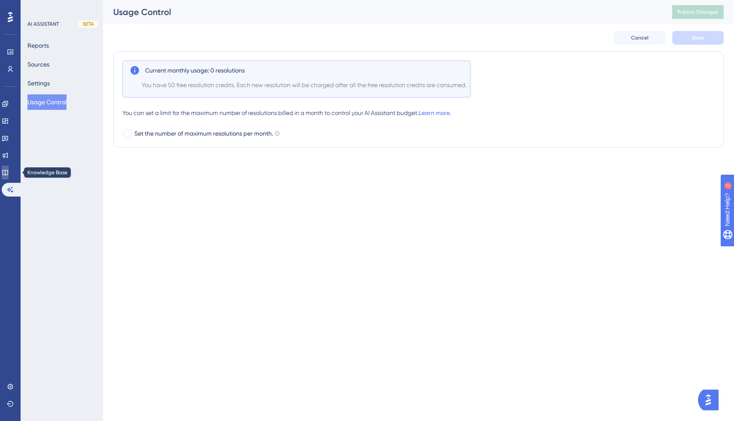
click at [8, 175] on icon at bounding box center [5, 173] width 6 height 6
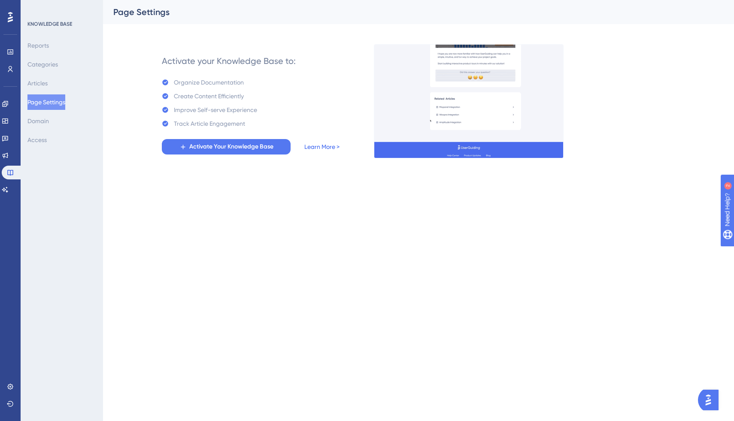
click at [323, 147] on link "Learn More >" at bounding box center [321, 147] width 35 height 10
